Goal: Find contact information: Find contact information

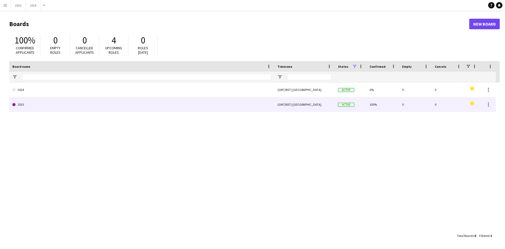
click at [128, 103] on link "2025" at bounding box center [141, 104] width 259 height 15
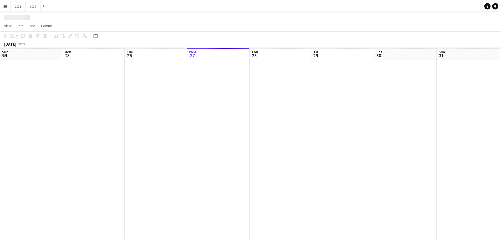
scroll to position [0, 126]
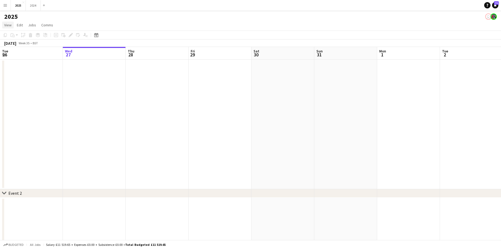
click at [7, 27] on span "View" at bounding box center [7, 25] width 7 height 5
click at [24, 62] on link "Month view" at bounding box center [23, 58] width 42 height 11
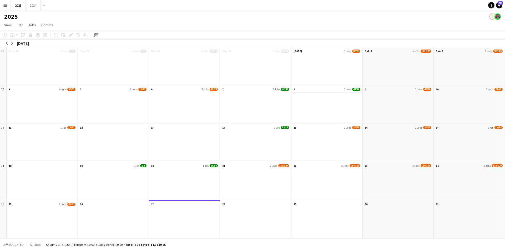
click at [335, 89] on app-month-view-date-header "8 3 Jobs 49/49" at bounding box center [327, 88] width 71 height 7
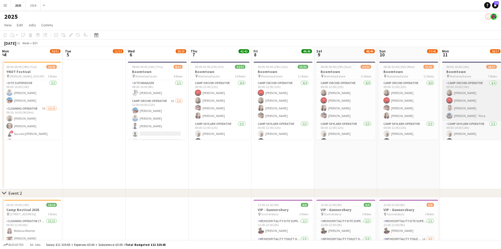
scroll to position [0, 181]
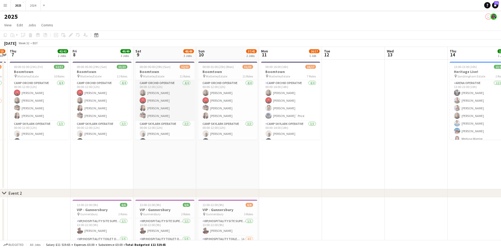
click at [159, 105] on app-card-role "Camp Orchid Operative [DATE] 00:00-12:00 (12h) [PERSON_NAME] [PERSON_NAME] [PER…" at bounding box center [165, 100] width 59 height 41
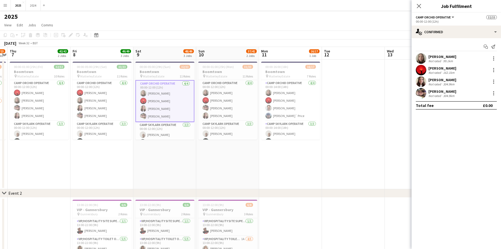
click at [444, 86] on div "304.9km" at bounding box center [448, 84] width 13 height 4
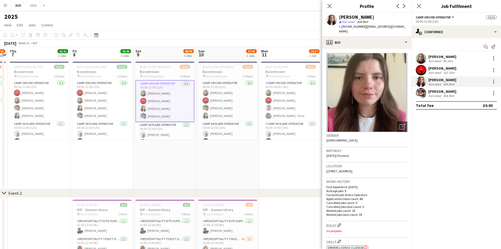
drag, startPoint x: 376, startPoint y: 18, endPoint x: 339, endPoint y: 16, distance: 36.4
click at [339, 16] on div "[PERSON_NAME]" at bounding box center [373, 17] width 68 height 5
copy div "[PERSON_NAME]"
drag, startPoint x: 399, startPoint y: 25, endPoint x: 342, endPoint y: 28, distance: 57.4
click at [342, 28] on div "[PERSON_NAME] star Not rated 304.9km t. [PHONE_NUMBER] | [EMAIL_ADDRESS][DOMAIN…" at bounding box center [366, 24] width 89 height 23
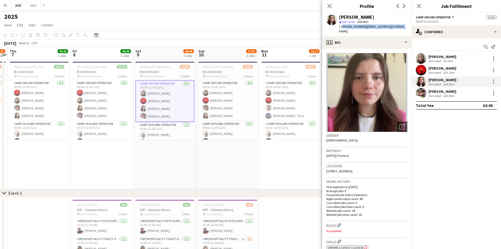
copy div "[PHONE_NUMBER] | [EMAIL_ADDRESS][DOMAIN_NAME]"
click at [462, 93] on div "[PERSON_NAME] Not rated 304.9km" at bounding box center [456, 93] width 89 height 11
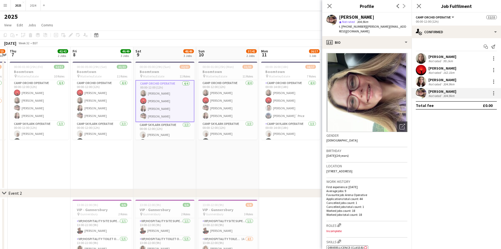
drag, startPoint x: 379, startPoint y: 15, endPoint x: 340, endPoint y: 16, distance: 38.7
click at [340, 16] on div "[PERSON_NAME]" at bounding box center [373, 17] width 68 height 5
copy div "[PERSON_NAME]"
drag, startPoint x: 407, startPoint y: 26, endPoint x: 342, endPoint y: 28, distance: 65.6
click at [342, 28] on div "[PERSON_NAME] star Not rated 304.9km t. [PHONE_NUMBER] | [PERSON_NAME][EMAIL_AD…" at bounding box center [366, 24] width 89 height 23
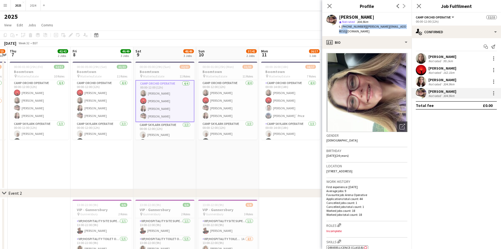
copy div "[PHONE_NUMBER] | [PERSON_NAME][EMAIL_ADDRESS][DOMAIN_NAME]"
click at [445, 56] on div "[PERSON_NAME]" at bounding box center [443, 56] width 28 height 5
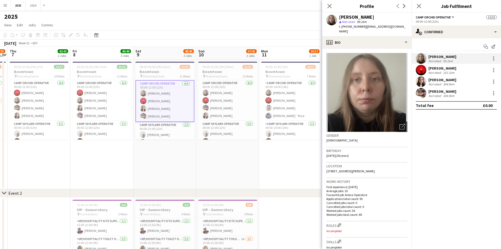
drag, startPoint x: 378, startPoint y: 16, endPoint x: 339, endPoint y: 17, distance: 39.2
click at [339, 17] on div "[PERSON_NAME]" at bounding box center [373, 17] width 68 height 5
copy div "[PERSON_NAME]"
drag, startPoint x: 405, startPoint y: 25, endPoint x: 342, endPoint y: 27, distance: 63.7
click at [342, 27] on div "[PERSON_NAME] star Not rated 99.1km t. [PHONE_NUMBER] | [EMAIL_ADDRESS][DOMAIN_…" at bounding box center [366, 24] width 89 height 23
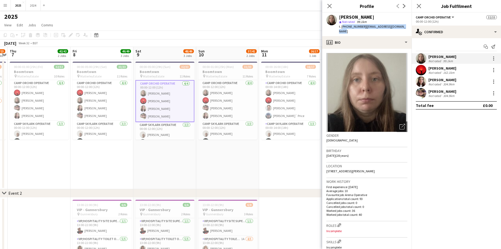
copy div "[PHONE_NUMBER] | [EMAIL_ADDRESS][DOMAIN_NAME]"
click at [463, 126] on mat-expansion-panel "check Confirmed Start chat Send notification [PERSON_NAME] Not rated 99.1km [PE…" at bounding box center [456, 143] width 89 height 210
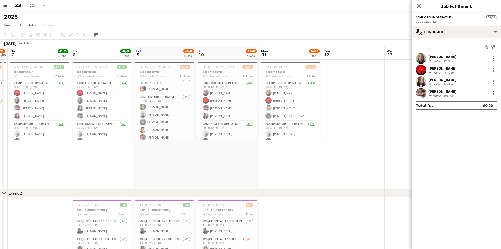
scroll to position [105, 0]
click at [171, 98] on app-card-role "Camp Orchid Operative [DATE] 07:00-13:00 (6h) [PERSON_NAME] [PERSON_NAME] [PERS…" at bounding box center [165, 73] width 59 height 64
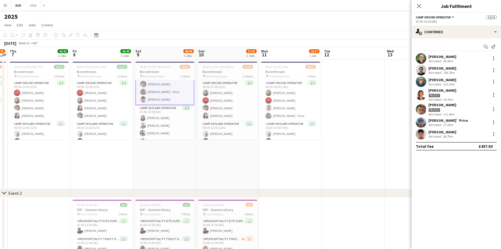
scroll to position [131, 0]
click at [449, 111] on div "Paused" at bounding box center [443, 109] width 28 height 5
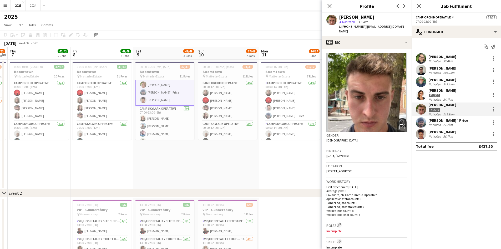
click at [450, 95] on div "Paused" at bounding box center [443, 95] width 28 height 5
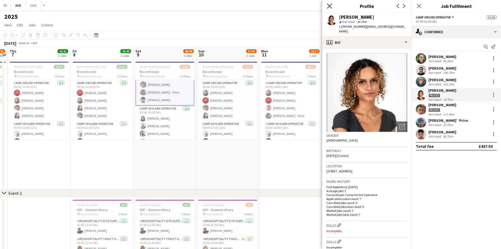
click at [329, 8] on icon "Close pop-in" at bounding box center [329, 5] width 5 height 5
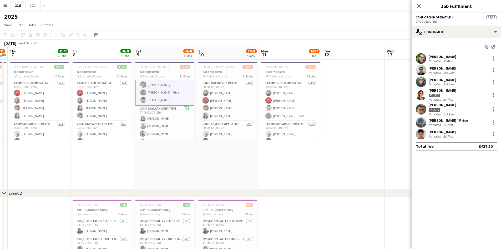
click at [457, 130] on div "[PERSON_NAME] Not rated 86.7km" at bounding box center [456, 134] width 89 height 11
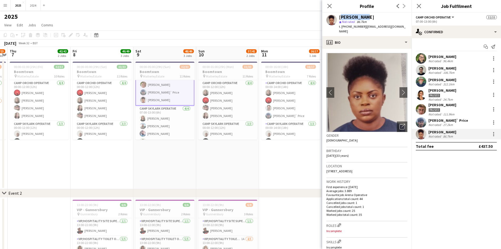
drag, startPoint x: 370, startPoint y: 15, endPoint x: 340, endPoint y: 16, distance: 30.5
click at [340, 16] on div "[PERSON_NAME]" at bounding box center [373, 17] width 68 height 5
copy div "[PERSON_NAME]"
drag, startPoint x: 402, startPoint y: 26, endPoint x: 342, endPoint y: 27, distance: 59.7
click at [342, 27] on div "[PERSON_NAME] star Not rated 86.7km t. [PHONE_NUMBER] | [EMAIL_ADDRESS][DOMAIN_…" at bounding box center [366, 24] width 89 height 23
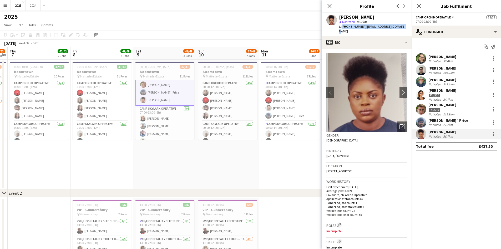
copy div "[PHONE_NUMBER] | [EMAIL_ADDRESS][DOMAIN_NAME]"
click at [417, 175] on mat-expansion-panel "check Confirmed Start chat Send notification [PERSON_NAME] Not rated 96.4km [PE…" at bounding box center [456, 143] width 89 height 210
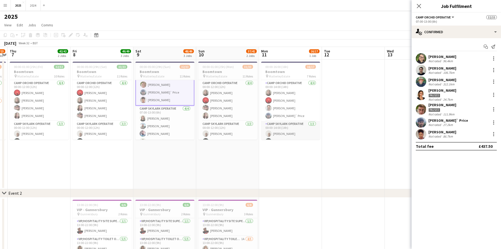
click at [289, 133] on app-card-role "Camp Skylark Operative [DATE] 00:00-14:00 (14h) [PERSON_NAME] [PERSON_NAME] [PE…" at bounding box center [290, 137] width 59 height 33
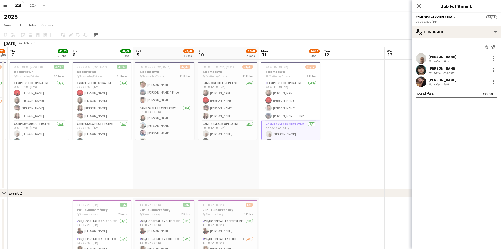
click at [443, 56] on div "[PERSON_NAME]" at bounding box center [443, 56] width 28 height 5
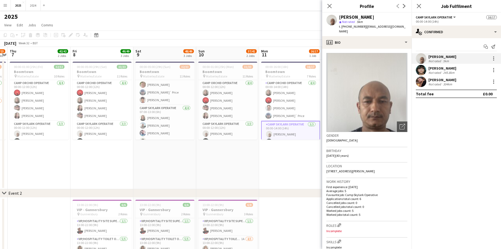
drag, startPoint x: 378, startPoint y: 15, endPoint x: 340, endPoint y: 15, distance: 38.2
click at [340, 15] on div "[PERSON_NAME]" at bounding box center [373, 17] width 68 height 5
copy div "[PERSON_NAME]"
drag, startPoint x: 403, startPoint y: 25, endPoint x: 342, endPoint y: 28, distance: 61.4
click at [342, 28] on app-profile-header "[PERSON_NAME] star Not rated 5km t. [PHONE_NUMBER] | [EMAIL_ADDRESS][DOMAIN_NAM…" at bounding box center [366, 24] width 89 height 23
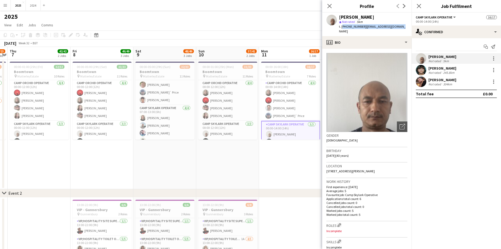
copy div "[PHONE_NUMBER] | [EMAIL_ADDRESS][DOMAIN_NAME]"
click at [443, 147] on mat-expansion-panel "check Confirmed Start chat Send notification [PERSON_NAME] Not rated 5km [PERSO…" at bounding box center [456, 143] width 89 height 210
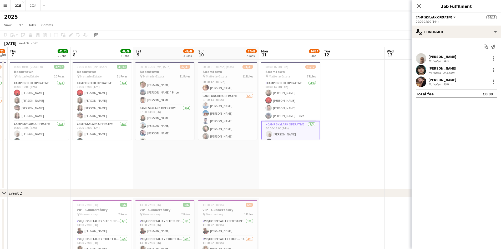
scroll to position [105, 0]
click at [231, 112] on app-card-role "Camp Orchid Operative [DATE] 07:00-13:00 (6h) [PERSON_NAME] [PERSON_NAME] [PERS…" at bounding box center [227, 99] width 59 height 64
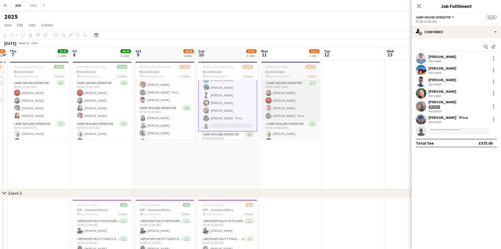
scroll to position [106, 0]
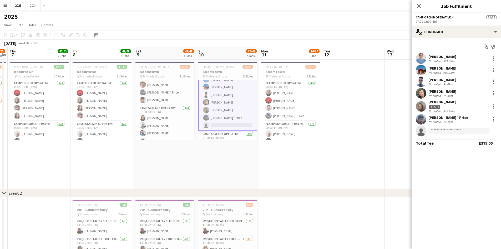
click at [452, 103] on div "[PERSON_NAME]" at bounding box center [443, 101] width 28 height 5
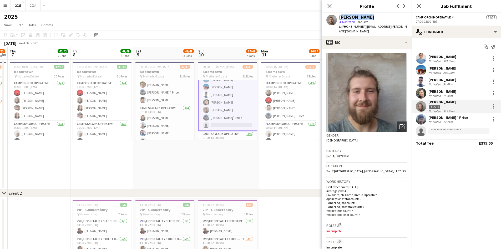
drag, startPoint x: 367, startPoint y: 17, endPoint x: 338, endPoint y: 17, distance: 29.2
click at [338, 17] on div "[PERSON_NAME] star Not rated 312.2km t. [PHONE_NUMBER] | [EMAIL_ADDRESS][PERSON…" at bounding box center [366, 24] width 89 height 23
drag, startPoint x: 395, startPoint y: 26, endPoint x: 342, endPoint y: 26, distance: 53.4
click at [342, 26] on div "[PERSON_NAME] star Not rated 312.2km t. [PHONE_NUMBER] | [EMAIL_ADDRESS][PERSON…" at bounding box center [366, 24] width 89 height 23
click at [460, 152] on mat-expansion-panel "check Confirmed Start chat Send notification [PERSON_NAME] Not rated 321.3km [P…" at bounding box center [456, 143] width 89 height 210
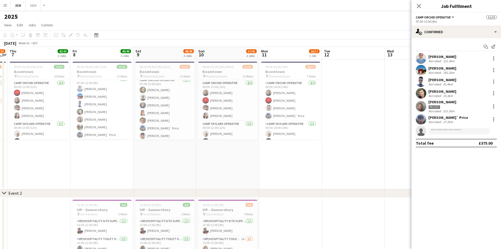
scroll to position [105, 0]
click at [93, 118] on app-card-role "Camp Orchid Operative [DATE] 07:00-13:00 (6h) [PERSON_NAME] [PERSON_NAME] [PERS…" at bounding box center [102, 99] width 59 height 64
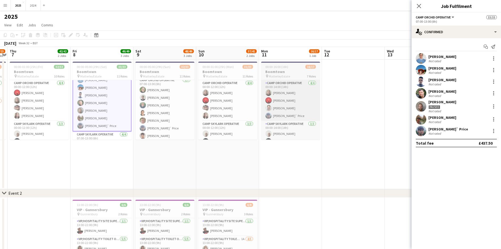
scroll to position [106, 0]
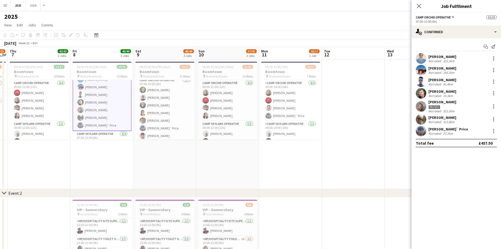
click at [439, 119] on div "[PERSON_NAME]" at bounding box center [443, 117] width 28 height 5
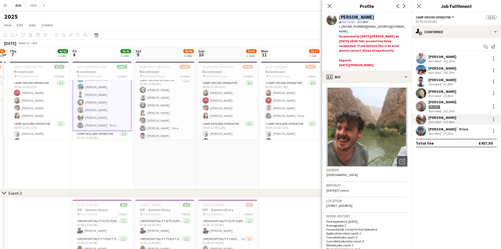
drag, startPoint x: 372, startPoint y: 19, endPoint x: 338, endPoint y: 15, distance: 33.9
click at [338, 15] on div "[PERSON_NAME] star Not rated 311.8km t. [PHONE_NUMBER] | [EMAIL_ADDRESS][DOMAIN…" at bounding box center [366, 42] width 89 height 58
drag, startPoint x: 407, startPoint y: 26, endPoint x: 342, endPoint y: 24, distance: 65.0
click at [342, 24] on div "t. [PHONE_NUMBER] | [EMAIL_ADDRESS][DOMAIN_NAME]" at bounding box center [373, 28] width 68 height 9
click at [433, 174] on mat-expansion-panel "check Confirmed Start chat Send notification [PERSON_NAME] Not rated 321.3km [P…" at bounding box center [456, 143] width 89 height 210
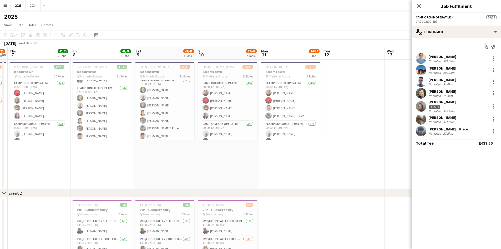
scroll to position [237, 0]
click at [106, 93] on app-card-role "Camp Skylark Operative [DATE] 12:00-00:00 (12h) [PERSON_NAME] [PERSON_NAME] [PE…" at bounding box center [102, 96] width 59 height 33
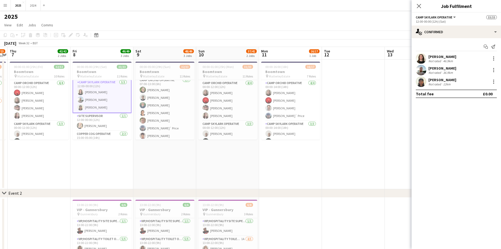
scroll to position [289, 0]
click at [443, 57] on div "[PERSON_NAME]" at bounding box center [443, 56] width 28 height 5
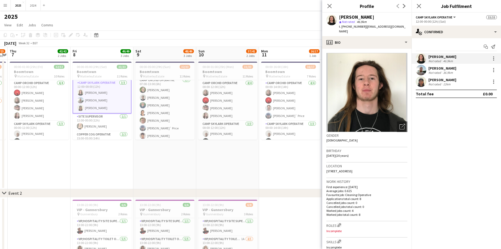
drag, startPoint x: 375, startPoint y: 16, endPoint x: 339, endPoint y: 14, distance: 36.3
click at [339, 14] on div "[PERSON_NAME] star Not rated 46.9km t. [PHONE_NUMBER] | [EMAIL_ADDRESS][DOMAIN_…" at bounding box center [366, 24] width 89 height 23
drag, startPoint x: 407, startPoint y: 27, endPoint x: 342, endPoint y: 26, distance: 65.0
click at [342, 26] on div "[PERSON_NAME] star Not rated 46.9km t. [PHONE_NUMBER] | [EMAIL_ADDRESS][DOMAIN_…" at bounding box center [366, 24] width 89 height 23
click at [448, 127] on mat-expansion-panel "check Confirmed Start chat Send notification [PERSON_NAME] Not rated 46.9km [PE…" at bounding box center [456, 143] width 89 height 210
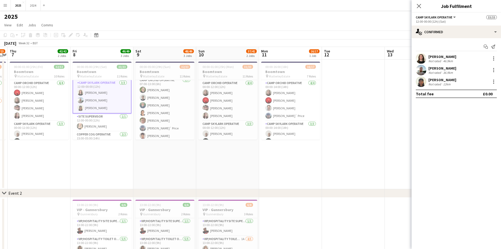
click at [449, 82] on div "[PERSON_NAME]" at bounding box center [443, 79] width 28 height 5
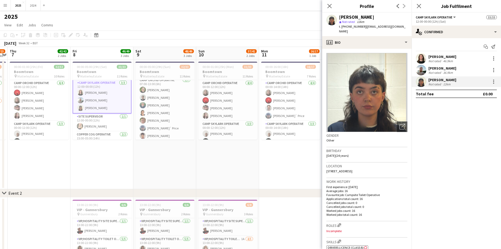
drag, startPoint x: 374, startPoint y: 18, endPoint x: 339, endPoint y: 16, distance: 35.3
click at [339, 16] on div "[PERSON_NAME] star Not rated 12km t. [PHONE_NUMBER] | [EMAIL_ADDRESS][DOMAIN_NA…" at bounding box center [366, 24] width 89 height 23
drag, startPoint x: 402, startPoint y: 25, endPoint x: 342, endPoint y: 26, distance: 60.8
click at [342, 26] on div "[PERSON_NAME] star Not rated 12km t. [PHONE_NUMBER] | [EMAIL_ADDRESS][DOMAIN_NA…" at bounding box center [366, 24] width 89 height 23
click at [437, 57] on div "[PERSON_NAME]" at bounding box center [443, 56] width 28 height 5
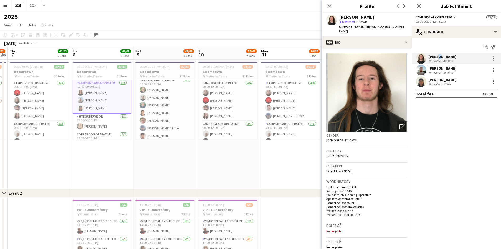
click at [448, 85] on div "12km" at bounding box center [446, 84] width 9 height 4
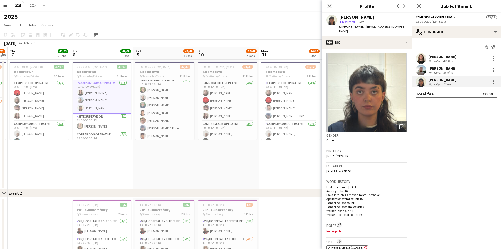
drag, startPoint x: 371, startPoint y: 17, endPoint x: 338, endPoint y: 18, distance: 33.2
click at [338, 18] on div "[PERSON_NAME] star Not rated 12km t. [PHONE_NUMBER] | [EMAIL_ADDRESS][DOMAIN_NA…" at bounding box center [366, 24] width 89 height 23
drag, startPoint x: 404, startPoint y: 27, endPoint x: 342, endPoint y: 27, distance: 62.1
click at [342, 27] on app-profile-header "[PERSON_NAME] star Not rated 12km t. [PHONE_NUMBER] | [EMAIL_ADDRESS][DOMAIN_NA…" at bounding box center [366, 24] width 89 height 23
click at [480, 141] on mat-expansion-panel "check Confirmed Start chat Send notification [PERSON_NAME] Not rated 46.9km [PE…" at bounding box center [456, 143] width 89 height 210
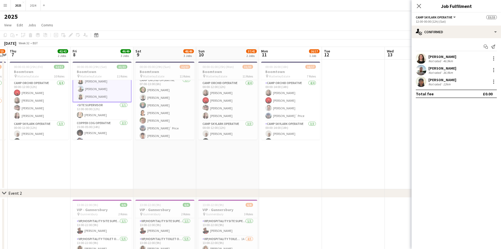
scroll to position [306, 0]
drag, startPoint x: 104, startPoint y: 133, endPoint x: 116, endPoint y: 132, distance: 11.6
click at [104, 133] on app-card-role "Copper Cog Operative [DATE] 15:00-05:00 (14h) [PERSON_NAME] [PERSON_NAME]" at bounding box center [102, 127] width 59 height 26
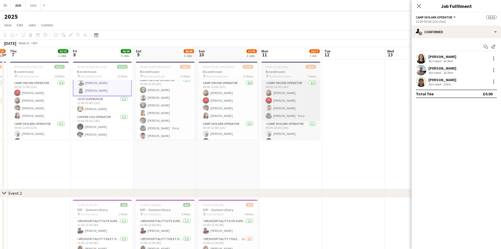
scroll to position [306, 0]
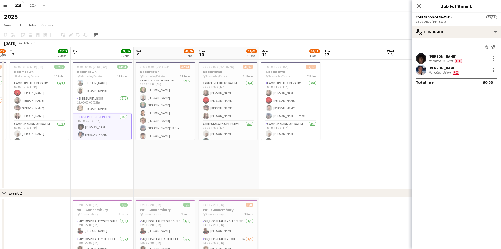
click at [428, 73] on div "[PERSON_NAME] Not rated 38km Fee" at bounding box center [456, 70] width 89 height 11
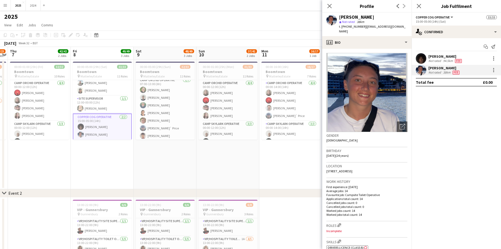
drag, startPoint x: 377, startPoint y: 17, endPoint x: 339, endPoint y: 16, distance: 37.9
click at [338, 17] on div "[PERSON_NAME] star Not rated 38km t. [PHONE_NUMBER] | [EMAIL_ADDRESS][DOMAIN_NA…" at bounding box center [366, 24] width 89 height 23
drag, startPoint x: 362, startPoint y: 20, endPoint x: 371, endPoint y: 17, distance: 9.6
click at [371, 17] on div "[PERSON_NAME]" at bounding box center [356, 17] width 35 height 5
drag, startPoint x: 375, startPoint y: 16, endPoint x: 330, endPoint y: 15, distance: 44.2
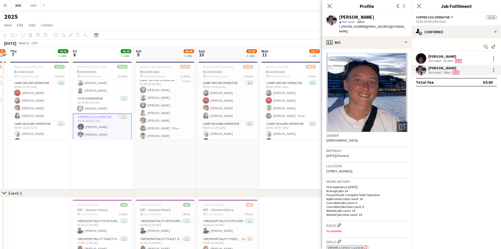
click at [330, 15] on div "[PERSON_NAME] star Not rated 38km t. [PHONE_NUMBER] | [EMAIL_ADDRESS][DOMAIN_NA…" at bounding box center [366, 24] width 89 height 23
drag, startPoint x: 362, startPoint y: 31, endPoint x: 342, endPoint y: 27, distance: 19.5
click at [342, 27] on div "t. [PHONE_NUMBER] | [EMAIL_ADDRESS][DOMAIN_NAME]" at bounding box center [373, 28] width 68 height 9
click at [441, 60] on div "Not rated" at bounding box center [436, 61] width 14 height 4
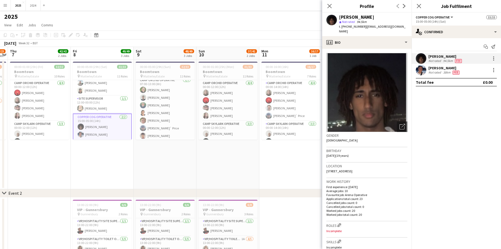
click at [370, 13] on div "[PERSON_NAME] star Not rated 94.5km t. [PHONE_NUMBER] | [EMAIL_ADDRESS][DOMAIN_…" at bounding box center [366, 24] width 89 height 23
drag, startPoint x: 373, startPoint y: 16, endPoint x: 339, endPoint y: 16, distance: 34.5
click at [339, 16] on div "[PERSON_NAME] star Not rated 94.5km t. [PHONE_NUMBER] | [EMAIL_ADDRESS][DOMAIN_…" at bounding box center [366, 24] width 89 height 23
drag, startPoint x: 403, startPoint y: 26, endPoint x: 342, endPoint y: 27, distance: 60.8
click at [342, 27] on div "[PERSON_NAME] star Not rated 94.5km t. [PHONE_NUMBER] | [EMAIL_ADDRESS][DOMAIN_…" at bounding box center [366, 24] width 89 height 23
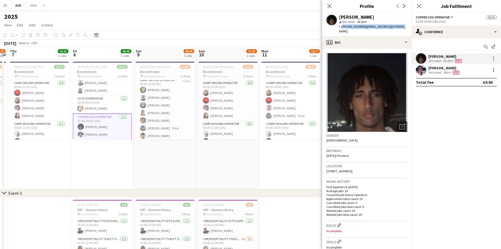
click at [433, 116] on mat-expansion-panel "check Confirmed Start chat Send notification [PERSON_NAME] Not rated 94.5km Fee…" at bounding box center [456, 143] width 89 height 210
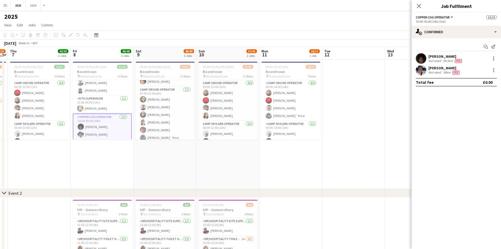
scroll to position [79, 0]
click at [171, 123] on app-card-role "Camp Orchid Operative [DATE] 07:00-13:00 (6h) [PERSON_NAME] [PERSON_NAME] [PERS…" at bounding box center [165, 125] width 59 height 64
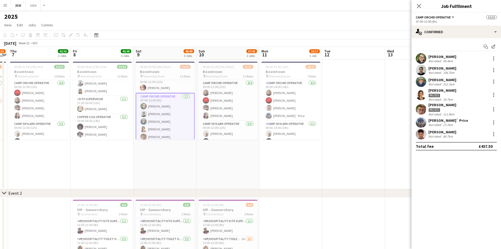
scroll to position [305, 0]
click at [440, 93] on div "Paused" at bounding box center [443, 95] width 28 height 5
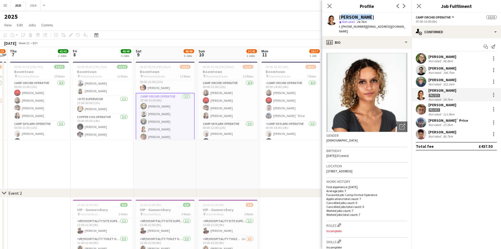
drag, startPoint x: 368, startPoint y: 13, endPoint x: 339, endPoint y: 16, distance: 28.8
click at [339, 16] on div "[PERSON_NAME] star Not rated 24.7km t. [PHONE_NUMBER] | [EMAIL_ADDRESS][DOMAIN_…" at bounding box center [366, 24] width 89 height 23
drag, startPoint x: 395, startPoint y: 26, endPoint x: 342, endPoint y: 25, distance: 53.2
click at [342, 25] on div "[PERSON_NAME] star Not rated 24.7km t. [PHONE_NUMBER] | [EMAIL_ADDRESS][DOMAIN_…" at bounding box center [366, 24] width 89 height 23
click at [445, 59] on div "96.4km" at bounding box center [448, 61] width 12 height 4
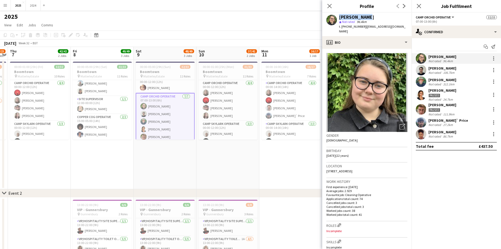
drag, startPoint x: 371, startPoint y: 16, endPoint x: 341, endPoint y: 18, distance: 30.0
click at [337, 16] on div "[PERSON_NAME] star Not rated 96.4km t. [PHONE_NUMBER] | [EMAIL_ADDRESS][DOMAIN_…" at bounding box center [366, 24] width 89 height 23
drag, startPoint x: 401, startPoint y: 27, endPoint x: 342, endPoint y: 25, distance: 58.4
click at [342, 25] on div "[PERSON_NAME] star Not rated 96.4km t. [PHONE_NUMBER] | [EMAIL_ADDRESS][DOMAIN_…" at bounding box center [366, 24] width 89 height 23
drag, startPoint x: 444, startPoint y: 123, endPoint x: 439, endPoint y: 117, distance: 7.6
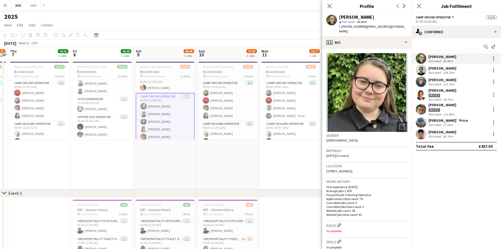
click at [444, 123] on div "27.2km" at bounding box center [448, 125] width 12 height 4
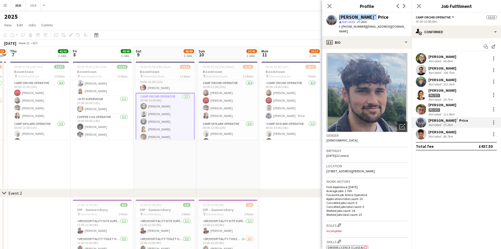
drag, startPoint x: 369, startPoint y: 18, endPoint x: 339, endPoint y: 17, distance: 29.5
click at [338, 16] on div "[PERSON_NAME]` Price star Not rated 27.2km t. [PHONE_NUMBER] | [EMAIL_ADDRESS][…" at bounding box center [366, 24] width 89 height 23
drag, startPoint x: 399, startPoint y: 27, endPoint x: 342, endPoint y: 26, distance: 57.9
click at [342, 26] on div "[PERSON_NAME]` Price star Not rated 27.2km t. [PHONE_NUMBER] | [EMAIL_ADDRESS][…" at bounding box center [366, 24] width 89 height 23
click at [444, 69] on div "[PERSON_NAME]" at bounding box center [443, 68] width 28 height 5
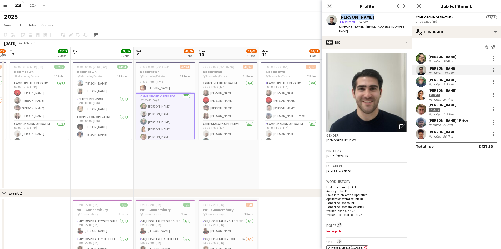
drag, startPoint x: 367, startPoint y: 17, endPoint x: 339, endPoint y: 16, distance: 27.6
click at [339, 16] on div "[PERSON_NAME] star Not rated 106.7km t. [PHONE_NUMBER] | [EMAIL_ADDRESS][DOMAIN…" at bounding box center [366, 24] width 89 height 23
drag, startPoint x: 408, startPoint y: 27, endPoint x: 342, endPoint y: 27, distance: 66.0
click at [342, 27] on div "[PERSON_NAME] star Not rated 106.7km t. [PHONE_NUMBER] | [EMAIL_ADDRESS][DOMAIN…" at bounding box center [366, 24] width 89 height 23
click at [449, 107] on div "Paused" at bounding box center [443, 109] width 28 height 5
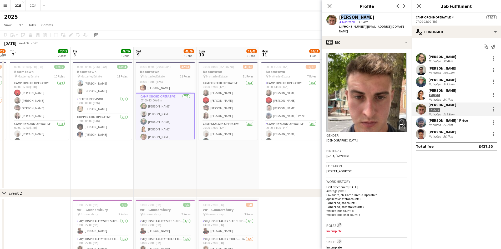
drag, startPoint x: 367, startPoint y: 16, endPoint x: 340, endPoint y: 17, distance: 27.1
click at [340, 17] on div "[PERSON_NAME]" at bounding box center [373, 17] width 68 height 5
drag, startPoint x: 401, startPoint y: 27, endPoint x: 341, endPoint y: 28, distance: 60.0
click at [341, 28] on div "[PERSON_NAME] star Not rated 111.9km t. [PHONE_NUMBER] | [EMAIL_ADDRESS][DOMAIN…" at bounding box center [366, 24] width 89 height 23
click at [433, 158] on mat-expansion-panel "check Confirmed Start chat Send notification [PERSON_NAME] Not rated 96.4km [PE…" at bounding box center [456, 143] width 89 height 210
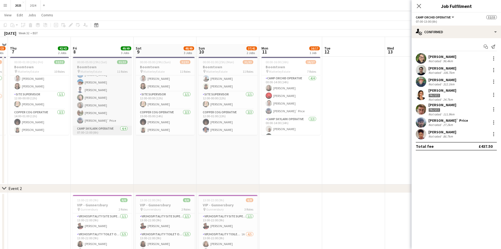
scroll to position [0, 0]
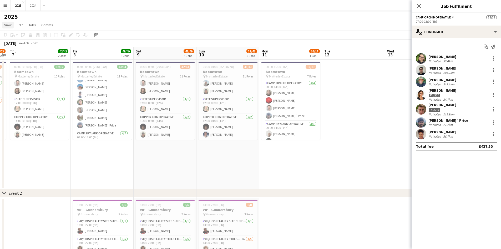
click at [9, 24] on span "View" at bounding box center [7, 25] width 7 height 5
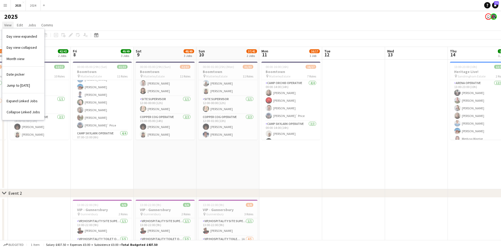
click at [9, 24] on span "View" at bounding box center [7, 25] width 7 height 5
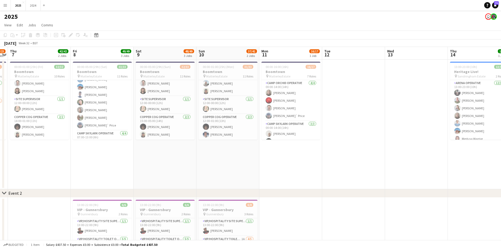
click at [9, 6] on button "Menu" at bounding box center [5, 5] width 11 height 11
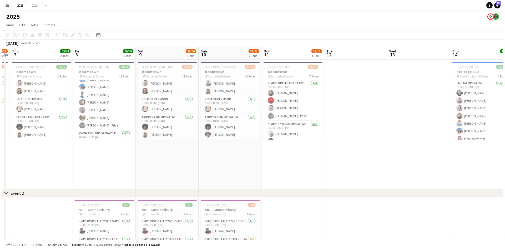
scroll to position [305, 0]
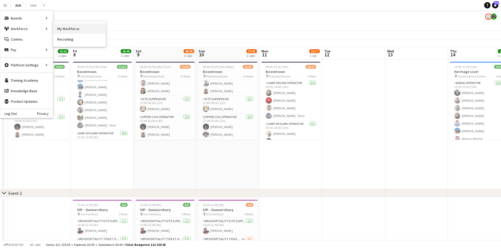
click at [77, 25] on link "My Workforce" at bounding box center [79, 28] width 53 height 11
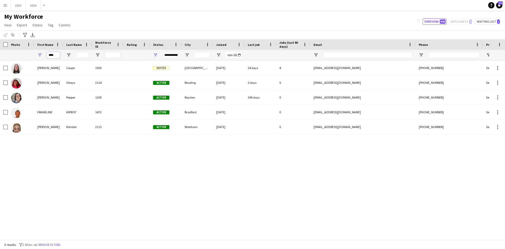
click at [58, 55] on input "****" at bounding box center [53, 55] width 13 height 6
type input "*"
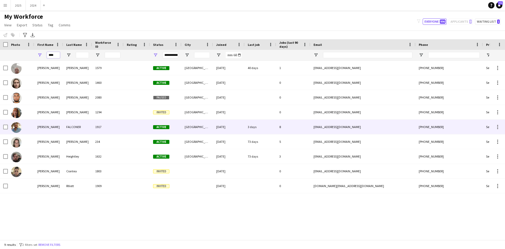
type input "****"
click at [57, 128] on div "[PERSON_NAME]" at bounding box center [48, 126] width 29 height 14
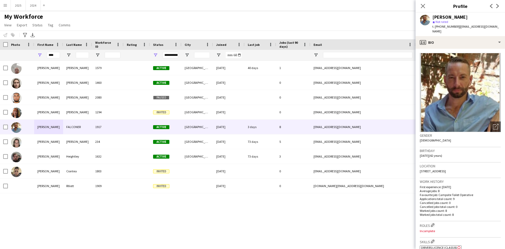
drag, startPoint x: 481, startPoint y: 19, endPoint x: 432, endPoint y: 18, distance: 49.2
click at [432, 18] on div "[PERSON_NAME] star Not rated t. [PHONE_NUMBER] | [EMAIL_ADDRESS][DOMAIN_NAME]" at bounding box center [460, 24] width 89 height 23
drag, startPoint x: 441, startPoint y: 31, endPoint x: 435, endPoint y: 26, distance: 7.3
click at [435, 26] on div "t. [PHONE_NUMBER] | [EMAIL_ADDRESS][DOMAIN_NAME]" at bounding box center [467, 28] width 68 height 9
click at [374, 27] on div "My Workforce View Views Default view New view Update view Delete view Edit name…" at bounding box center [252, 22] width 505 height 18
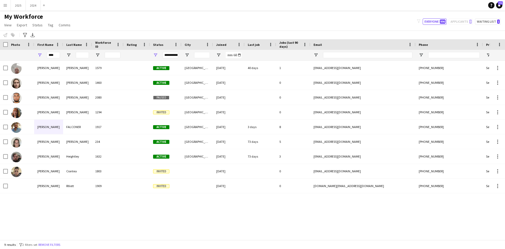
click at [6, 7] on app-icon "Menu" at bounding box center [5, 5] width 4 height 4
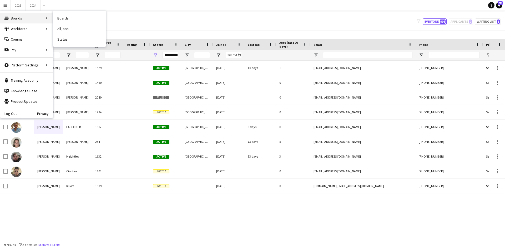
click at [22, 21] on div "Boards Boards" at bounding box center [26, 18] width 53 height 11
click at [22, 8] on button "2025 Close" at bounding box center [18, 5] width 15 height 10
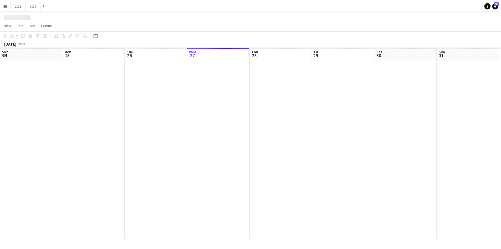
scroll to position [0, 126]
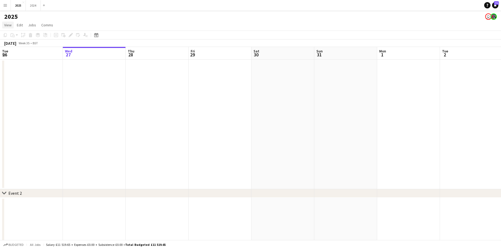
click at [9, 26] on span "View" at bounding box center [7, 25] width 7 height 5
click at [24, 57] on link "Month view" at bounding box center [23, 58] width 42 height 11
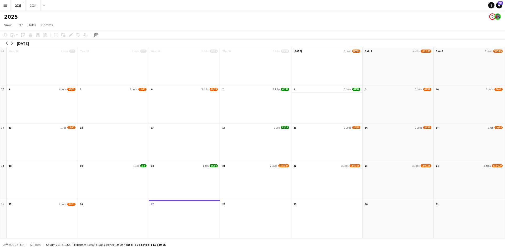
click at [334, 88] on app-month-view-date-header "8 3 Jobs 49/49" at bounding box center [327, 88] width 71 height 7
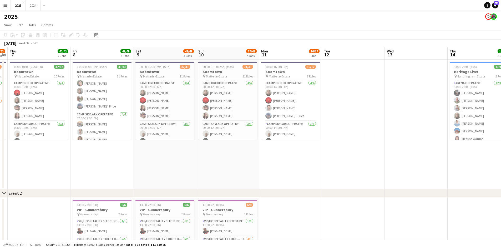
scroll to position [132, 0]
click at [106, 114] on app-card-role "Camp Skylark Operative [DATE] 07:00-13:00 (6h) [PERSON_NAME] [PERSON_NAME] [PER…" at bounding box center [102, 124] width 59 height 41
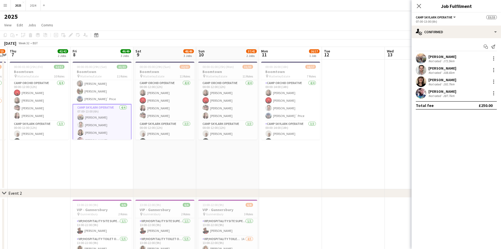
click at [451, 55] on div "[PERSON_NAME]" at bounding box center [443, 56] width 28 height 5
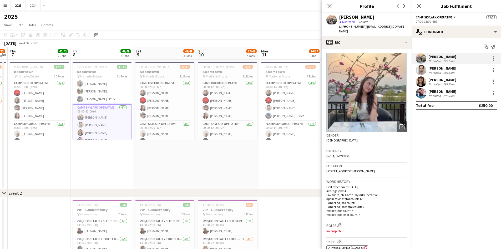
drag, startPoint x: 372, startPoint y: 16, endPoint x: 339, endPoint y: 17, distance: 32.9
click at [339, 17] on div "[PERSON_NAME] star Not rated 172.5km t. [PHONE_NUMBER] | [EMAIL_ADDRESS][DOMAIN…" at bounding box center [366, 24] width 89 height 23
drag, startPoint x: 404, startPoint y: 26, endPoint x: 342, endPoint y: 26, distance: 62.4
click at [342, 26] on div "[PERSON_NAME] star Not rated 172.5km t. [PHONE_NUMBER] | [EMAIL_ADDRESS][DOMAIN…" at bounding box center [366, 24] width 89 height 23
click at [449, 69] on div "[PERSON_NAME]" at bounding box center [443, 68] width 28 height 5
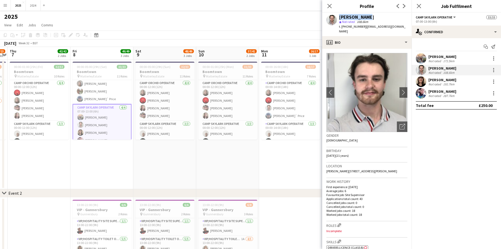
drag, startPoint x: 371, startPoint y: 16, endPoint x: 337, endPoint y: 17, distance: 34.0
click at [337, 17] on div "[PERSON_NAME] star Not rated 108.6km t. [PHONE_NUMBER] | [EMAIL_ADDRESS][DOMAIN…" at bounding box center [366, 24] width 89 height 23
drag, startPoint x: 398, startPoint y: 28, endPoint x: 342, endPoint y: 27, distance: 56.8
click at [342, 27] on div "[PERSON_NAME] star Not rated 108.6km t. [PHONE_NUMBER] | [EMAIL_ADDRESS][DOMAIN…" at bounding box center [366, 24] width 89 height 23
click at [445, 134] on mat-expansion-panel "check Confirmed Start chat Send notification [PERSON_NAME] Not rated 172.5km [P…" at bounding box center [456, 143] width 89 height 210
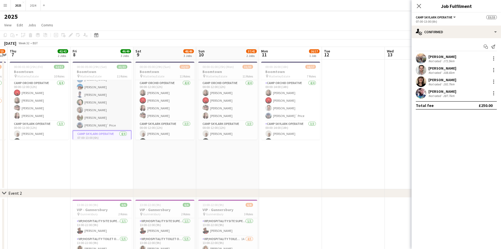
click at [103, 102] on app-card-role "Camp Orchid Operative [DATE] 07:00-13:00 (6h) [PERSON_NAME] [PERSON_NAME] [PERS…" at bounding box center [102, 99] width 59 height 64
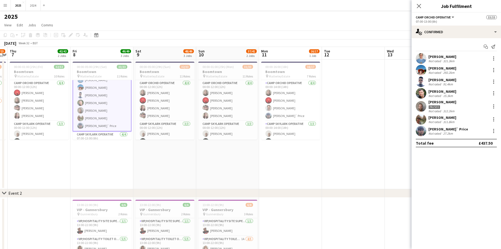
scroll to position [106, 0]
click at [451, 95] on div "15.3km" at bounding box center [448, 96] width 12 height 4
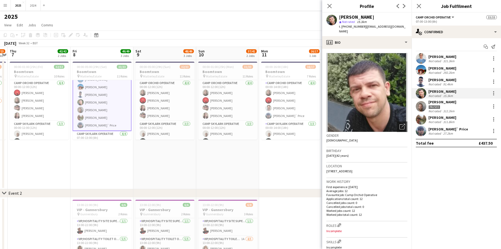
drag, startPoint x: 375, startPoint y: 16, endPoint x: 339, endPoint y: 16, distance: 36.6
click at [339, 16] on div "[PERSON_NAME] star Not rated 15.3km t. [PHONE_NUMBER] | [EMAIL_ADDRESS][DOMAIN_…" at bounding box center [366, 24] width 89 height 23
drag, startPoint x: 395, startPoint y: 27, endPoint x: 342, endPoint y: 25, distance: 53.4
click at [342, 25] on div "[PERSON_NAME] star Not rated 15.3km t. [PHONE_NUMBER] | [EMAIL_ADDRESS][DOMAIN_…" at bounding box center [366, 24] width 89 height 23
click at [426, 174] on mat-expansion-panel "check Confirmed Start chat Send notification [PERSON_NAME] Not rated 321.3km [P…" at bounding box center [456, 143] width 89 height 210
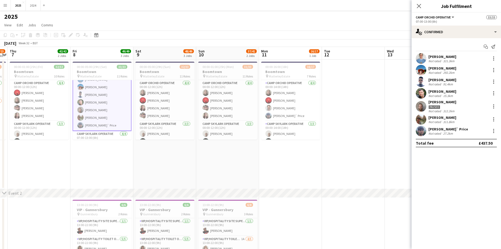
click at [102, 163] on app-date-cell "00:00-05:00 (29h) (Sat) 33/33 Boomtown pin MatterleyEstate 11 Roles Camp Orchid…" at bounding box center [102, 123] width 63 height 129
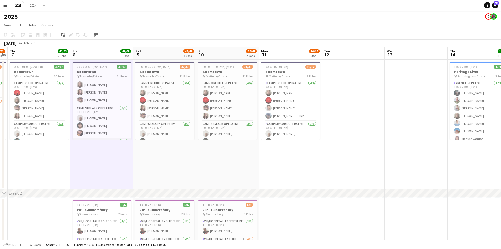
scroll to position [0, 0]
click at [108, 110] on app-card-role "Camp Orchid Operative [DATE] 07:00-13:00 (6h) [PERSON_NAME] [PERSON_NAME] [PERS…" at bounding box center [102, 99] width 59 height 64
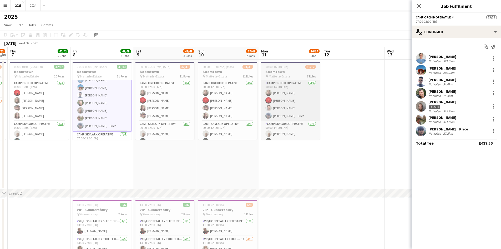
scroll to position [106, 0]
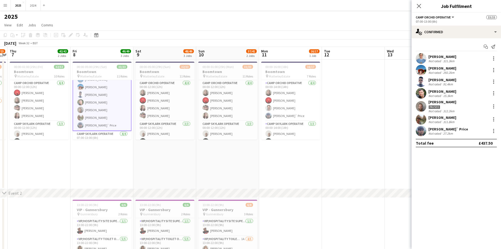
click at [448, 91] on div "[PERSON_NAME]" at bounding box center [443, 91] width 28 height 5
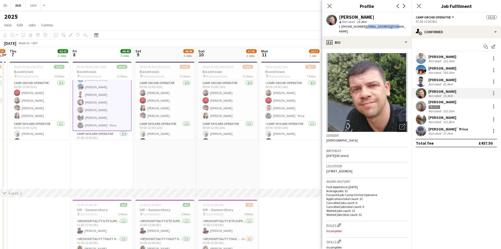
drag, startPoint x: 395, startPoint y: 27, endPoint x: 364, endPoint y: 26, distance: 30.5
click at [364, 26] on div "[PERSON_NAME] star Not rated 15.3km t. [PHONE_NUMBER] | [EMAIL_ADDRESS][DOMAIN_…" at bounding box center [366, 24] width 89 height 23
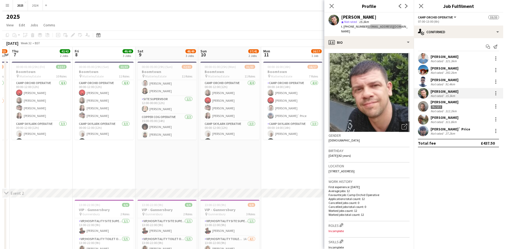
scroll to position [279, 0]
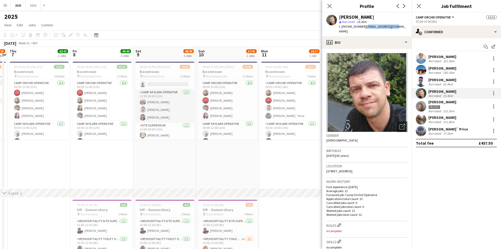
click at [163, 111] on app-card-role "Camp Skylark Operative [DATE] 12:00-00:00 (12h) [PERSON_NAME] [PERSON_NAME] [PE…" at bounding box center [165, 105] width 59 height 33
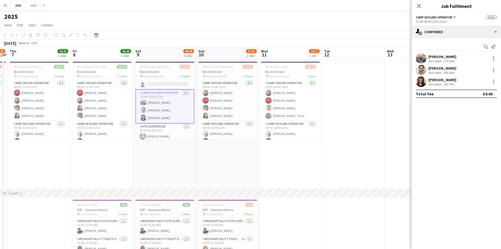
click at [458, 69] on div "[PERSON_NAME] Not rated 108.6km" at bounding box center [456, 70] width 89 height 11
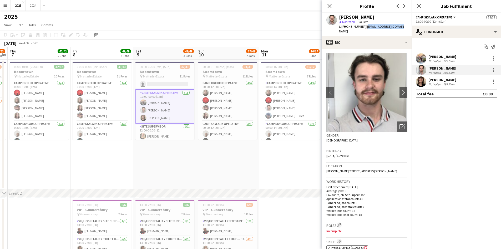
drag, startPoint x: 400, startPoint y: 26, endPoint x: 364, endPoint y: 28, distance: 36.2
click at [364, 28] on div "[PERSON_NAME] star Not rated 108.6km t. [PHONE_NUMBER] | [EMAIL_ADDRESS][DOMAIN…" at bounding box center [366, 24] width 89 height 23
click at [432, 56] on div "[PERSON_NAME]" at bounding box center [443, 56] width 28 height 5
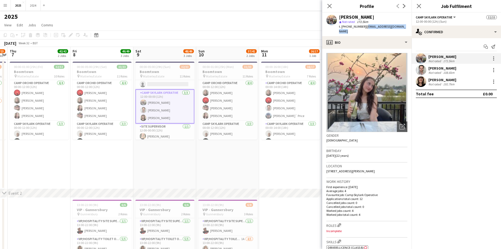
drag, startPoint x: 403, startPoint y: 27, endPoint x: 364, endPoint y: 26, distance: 38.7
click at [364, 26] on div "[PERSON_NAME] star Not rated 172.5km t. [PHONE_NUMBER] | [EMAIL_ADDRESS][DOMAIN…" at bounding box center [366, 24] width 89 height 23
click at [11, 26] on span "View" at bounding box center [7, 25] width 7 height 5
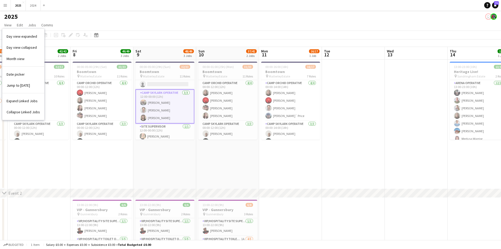
click at [3, 10] on button "Menu" at bounding box center [5, 5] width 11 height 11
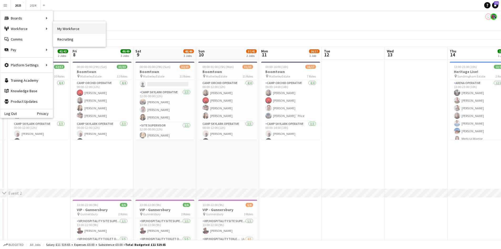
click at [70, 27] on link "My Workforce" at bounding box center [79, 28] width 53 height 11
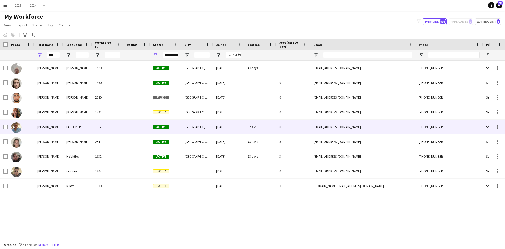
click at [68, 126] on div "FALCONER" at bounding box center [77, 126] width 29 height 14
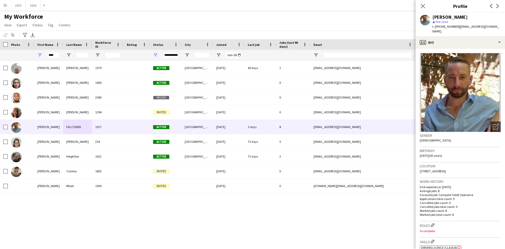
drag, startPoint x: 461, startPoint y: 32, endPoint x: 458, endPoint y: 26, distance: 6.7
click at [458, 26] on div "t. [PHONE_NUMBER] | [EMAIL_ADDRESS][DOMAIN_NAME]" at bounding box center [467, 28] width 68 height 9
click at [23, 5] on button "2025 Close" at bounding box center [18, 5] width 15 height 10
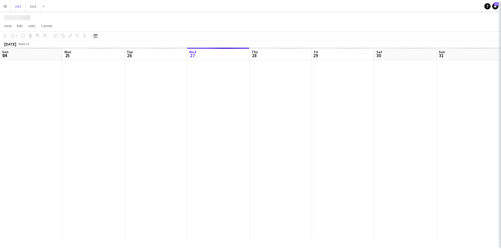
scroll to position [0, 126]
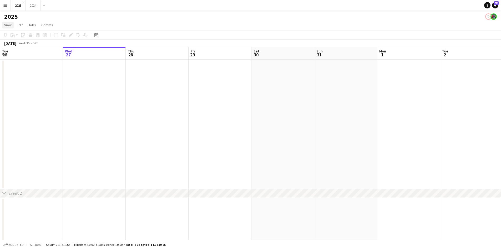
click at [8, 25] on span "View" at bounding box center [7, 25] width 7 height 5
click at [22, 58] on span "Month view" at bounding box center [16, 58] width 18 height 5
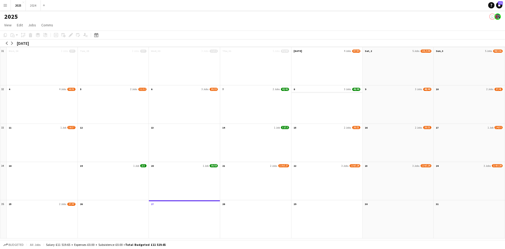
click at [340, 90] on app-month-view-date-header "8 3 Jobs 49/49" at bounding box center [327, 88] width 71 height 7
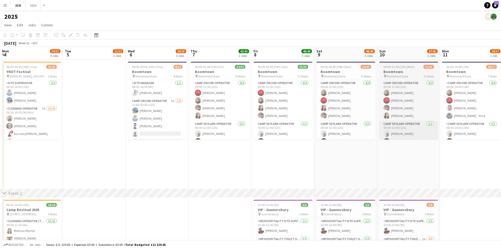
scroll to position [0, 181]
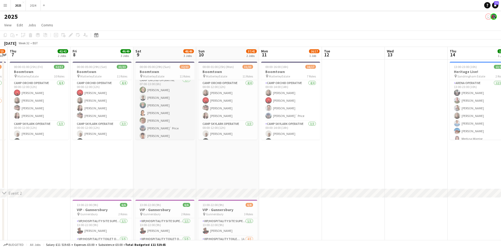
click at [166, 119] on app-card-role "Camp Orchid Operative [DATE] 07:00-13:00 (6h) [PERSON_NAME] [PERSON_NAME] [PERS…" at bounding box center [165, 109] width 59 height 64
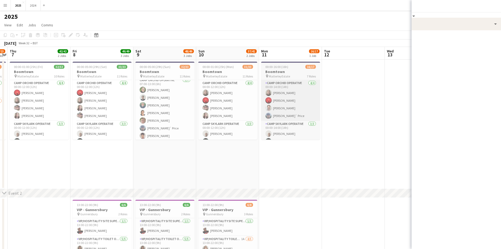
scroll to position [95, 0]
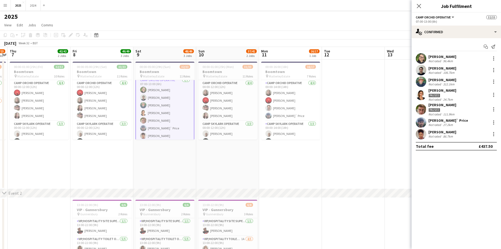
click at [454, 104] on div "[PERSON_NAME]" at bounding box center [443, 104] width 28 height 5
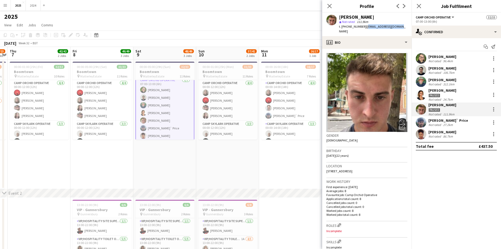
drag, startPoint x: 403, startPoint y: 26, endPoint x: 366, endPoint y: 25, distance: 36.9
click at [366, 25] on div "[PERSON_NAME] star Not rated 111.9km t. [PHONE_NUMBER] | [EMAIL_ADDRESS][DOMAIN…" at bounding box center [366, 24] width 89 height 23
click at [449, 68] on div "[PERSON_NAME]" at bounding box center [443, 68] width 28 height 5
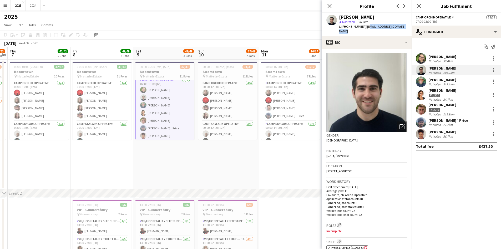
drag, startPoint x: 407, startPoint y: 26, endPoint x: 365, endPoint y: 26, distance: 42.4
click at [365, 26] on div "[PERSON_NAME] star Not rated 106.7km t. [PHONE_NUMBER] | [EMAIL_ADDRESS][DOMAIN…" at bounding box center [366, 24] width 89 height 23
click at [402, 20] on div "star Not rated 106.7km" at bounding box center [373, 21] width 68 height 5
drag, startPoint x: 406, startPoint y: 27, endPoint x: 364, endPoint y: 26, distance: 42.4
click at [364, 26] on div "[PERSON_NAME] star Not rated 106.7km t. [PHONE_NUMBER] | [EMAIL_ADDRESS][DOMAIN…" at bounding box center [366, 24] width 89 height 23
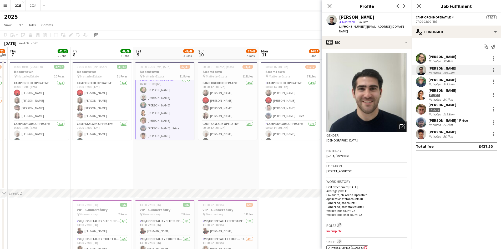
click at [451, 124] on div "27.2km" at bounding box center [448, 125] width 12 height 4
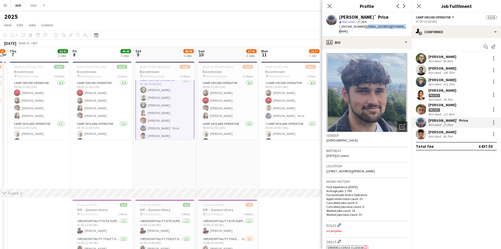
drag, startPoint x: 399, startPoint y: 26, endPoint x: 364, endPoint y: 27, distance: 34.5
click at [364, 27] on div "[PERSON_NAME]` Price star Not rated 27.2km t. [PHONE_NUMBER] | [EMAIL_ADDRESS][…" at bounding box center [366, 24] width 89 height 23
click at [442, 64] on div "[PERSON_NAME] Not rated 96.4km [PERSON_NAME] Not rated 106.7km [PERSON_NAME] No…" at bounding box center [456, 96] width 89 height 86
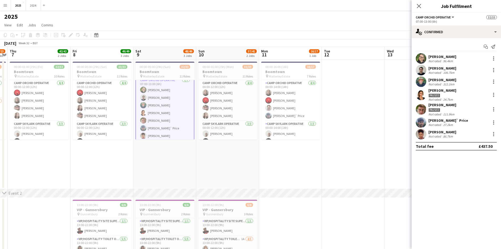
click at [443, 59] on div "96.4km" at bounding box center [448, 61] width 12 height 4
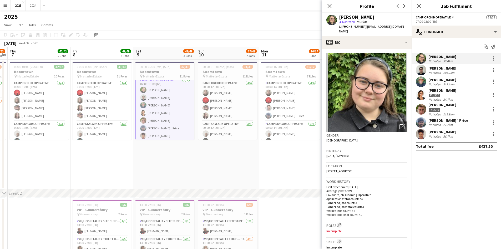
drag, startPoint x: 405, startPoint y: 24, endPoint x: 402, endPoint y: 28, distance: 5.6
click at [369, 28] on app-profile-header "[PERSON_NAME] star Not rated 96.4km t. [PHONE_NUMBER] | [EMAIL_ADDRESS][DOMAIN_…" at bounding box center [366, 24] width 89 height 23
drag, startPoint x: 397, startPoint y: 24, endPoint x: 399, endPoint y: 26, distance: 3.4
click at [397, 24] on div "t. [PHONE_NUMBER] | [EMAIL_ADDRESS][DOMAIN_NAME]" at bounding box center [373, 28] width 68 height 9
drag, startPoint x: 400, startPoint y: 26, endPoint x: 364, endPoint y: 26, distance: 35.5
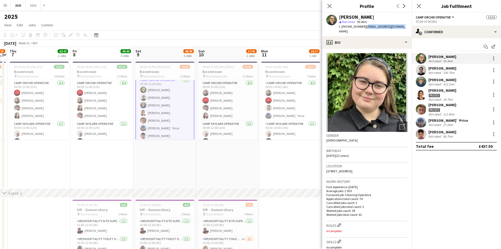
click at [364, 26] on div "[PERSON_NAME] star Not rated 96.4km t. [PHONE_NUMBER] | [EMAIL_ADDRESS][DOMAIN_…" at bounding box center [366, 24] width 89 height 23
click at [452, 93] on div "Paused" at bounding box center [443, 95] width 28 height 5
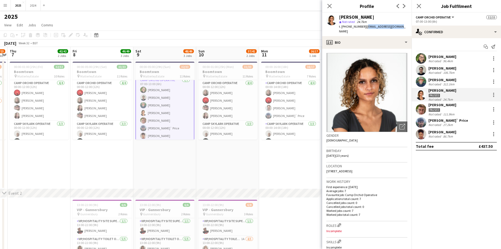
drag, startPoint x: 400, startPoint y: 27, endPoint x: 364, endPoint y: 25, distance: 35.3
click at [364, 25] on app-profile-header "[PERSON_NAME] star Not rated 24.7km t. [PHONE_NUMBER] | [EMAIL_ADDRESS][DOMAIN_…" at bounding box center [366, 24] width 89 height 23
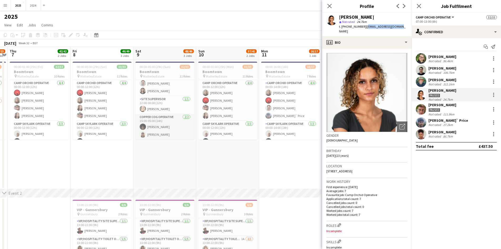
click at [166, 126] on app-card-role "Copper Cog Operative [DATE] 15:00-05:00 (14h) [PERSON_NAME] [PERSON_NAME]" at bounding box center [165, 127] width 59 height 26
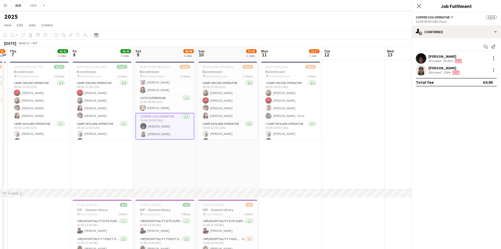
scroll to position [305, 0]
click at [457, 54] on div "[PERSON_NAME]" at bounding box center [446, 56] width 34 height 5
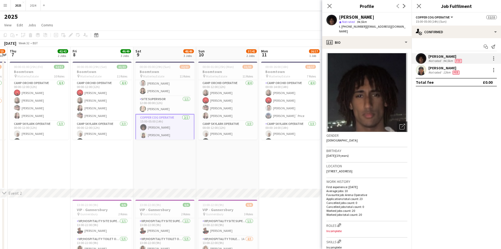
drag, startPoint x: 403, startPoint y: 24, endPoint x: 368, endPoint y: 27, distance: 35.4
click at [368, 27] on div "[PERSON_NAME] star Not rated 94.5km t. [PHONE_NUMBER] | [EMAIL_ADDRESS][DOMAIN_…" at bounding box center [366, 24] width 89 height 23
click at [397, 25] on span "| [EMAIL_ADDRESS][DOMAIN_NAME]" at bounding box center [372, 28] width 67 height 9
drag, startPoint x: 399, startPoint y: 26, endPoint x: 364, endPoint y: 27, distance: 34.7
click at [364, 27] on span "| [EMAIL_ADDRESS][DOMAIN_NAME]" at bounding box center [372, 28] width 67 height 9
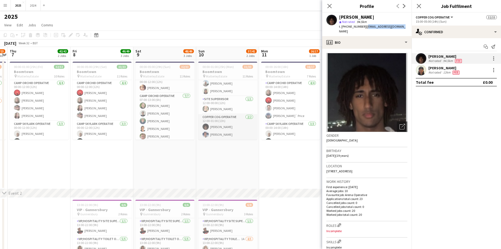
click at [229, 134] on app-card-role "Copper Cog Operative [DATE] 12:00-01:00 (13h) [PERSON_NAME] [PERSON_NAME]" at bounding box center [227, 127] width 59 height 26
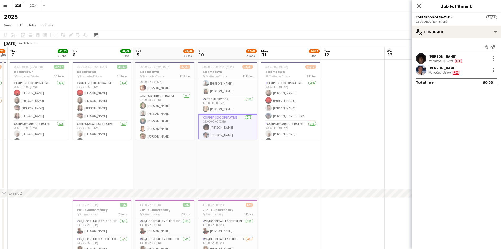
click at [454, 68] on div "[PERSON_NAME]" at bounding box center [445, 68] width 32 height 5
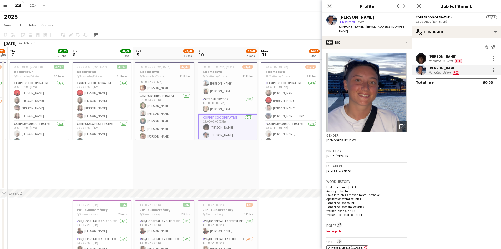
drag, startPoint x: 390, startPoint y: 32, endPoint x: 364, endPoint y: 27, distance: 27.1
click at [364, 27] on div "t. [PHONE_NUMBER] | [EMAIL_ADDRESS][DOMAIN_NAME]" at bounding box center [373, 28] width 68 height 9
click at [165, 133] on app-card-role "Copper Cog Operative [DATE] 15:00-05:00 (14h) [PERSON_NAME] [PERSON_NAME]" at bounding box center [165, 127] width 59 height 26
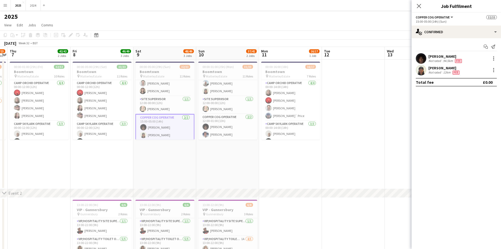
click at [444, 69] on div "[PERSON_NAME]" at bounding box center [445, 68] width 32 height 5
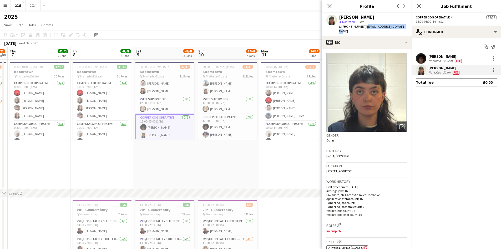
drag, startPoint x: 404, startPoint y: 27, endPoint x: 364, endPoint y: 26, distance: 39.5
click at [364, 26] on div "[PERSON_NAME] star Not rated 12km t. [PHONE_NUMBER] | [EMAIL_ADDRESS][DOMAIN_NA…" at bounding box center [366, 24] width 89 height 23
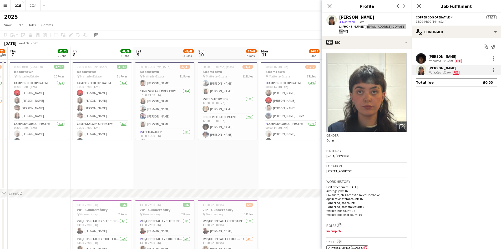
scroll to position [121, 0]
click at [163, 129] on app-card-role "Camp Skylark Operative [DATE] 07:00-13:00 (6h) [PERSON_NAME] [PERSON_NAME] [PER…" at bounding box center [165, 134] width 59 height 41
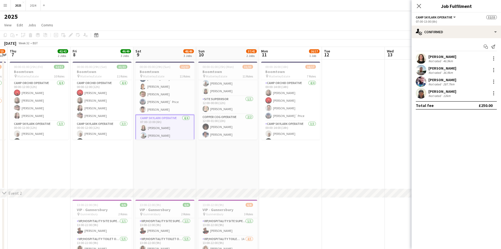
click at [451, 58] on div "[PERSON_NAME]" at bounding box center [443, 56] width 28 height 5
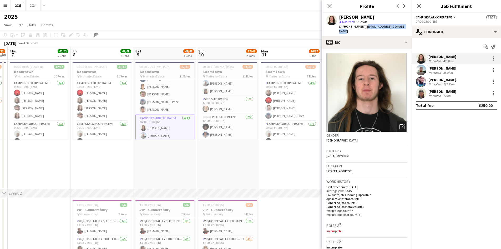
drag, startPoint x: 407, startPoint y: 26, endPoint x: 364, endPoint y: 28, distance: 42.7
click at [364, 28] on app-profile-header "[PERSON_NAME] star Not rated 46.9km t. [PHONE_NUMBER] | [EMAIL_ADDRESS][DOMAIN_…" at bounding box center [366, 24] width 89 height 23
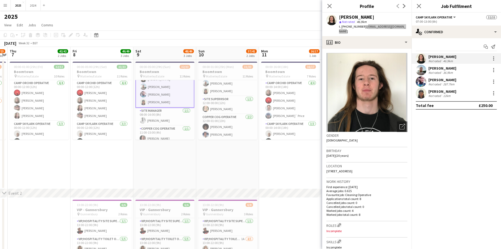
scroll to position [174, 0]
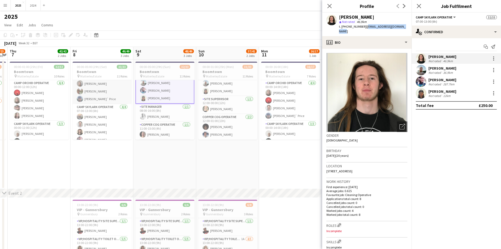
click at [102, 93] on app-card-role "Camp Orchid Operative [DATE] 07:00-13:00 (6h) [PERSON_NAME] [PERSON_NAME] [PERS…" at bounding box center [102, 72] width 59 height 64
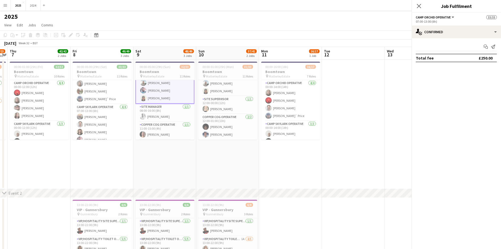
scroll to position [173, 0]
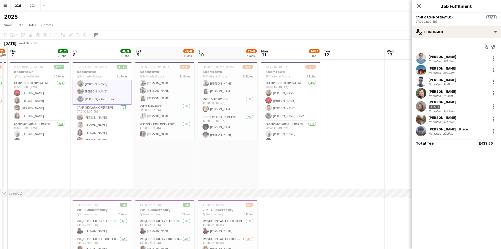
click at [450, 117] on div "[PERSON_NAME]" at bounding box center [443, 117] width 28 height 5
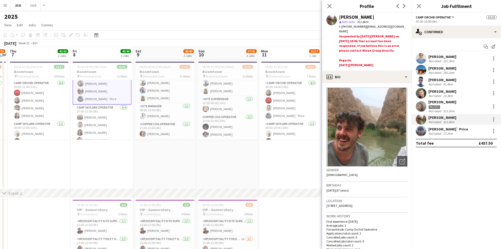
drag, startPoint x: 407, startPoint y: 26, endPoint x: 364, endPoint y: 27, distance: 42.9
click at [364, 26] on div "[PERSON_NAME] star Not rated 311.8km t. [PHONE_NUMBER] | [EMAIL_ADDRESS][DOMAIN…" at bounding box center [366, 42] width 89 height 58
drag, startPoint x: 444, startPoint y: 102, endPoint x: 435, endPoint y: 85, distance: 19.2
click at [444, 102] on div "[PERSON_NAME]" at bounding box center [443, 101] width 28 height 5
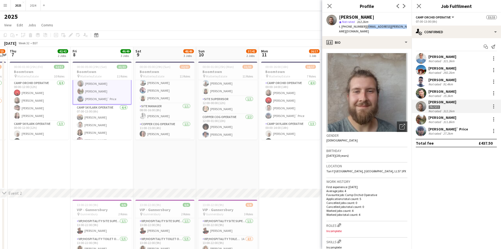
drag, startPoint x: 405, startPoint y: 24, endPoint x: 364, endPoint y: 26, distance: 41.3
click at [364, 26] on app-profile-header "[PERSON_NAME] star Not rated 312.2km t. [PHONE_NUMBER] | [EMAIL_ADDRESS][PERSON…" at bounding box center [366, 24] width 89 height 23
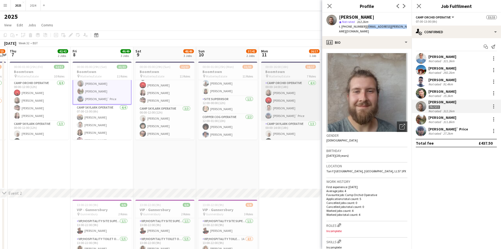
drag, startPoint x: 172, startPoint y: 123, endPoint x: 269, endPoint y: 112, distance: 97.7
click at [172, 123] on app-card-role "Camp Skylark Operative [DATE] 00:00-12:00 (12h) [PERSON_NAME] [PERSON_NAME] [PE…" at bounding box center [165, 122] width 59 height 33
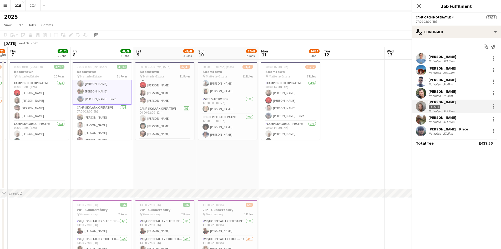
scroll to position [132, 0]
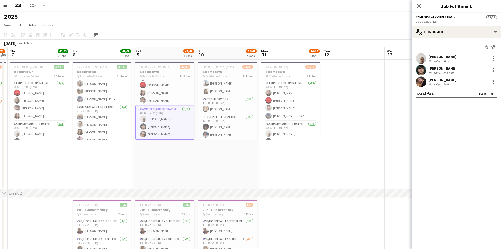
click at [453, 56] on div "[PERSON_NAME]" at bounding box center [443, 56] width 28 height 5
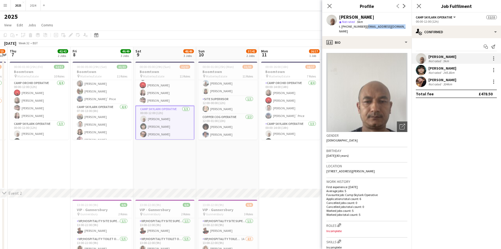
drag, startPoint x: 402, startPoint y: 24, endPoint x: 364, endPoint y: 26, distance: 37.9
click at [364, 26] on app-profile-header "[PERSON_NAME] star Not rated 5km t. [PHONE_NUMBER] | [EMAIL_ADDRESS][DOMAIN_NAM…" at bounding box center [366, 24] width 89 height 23
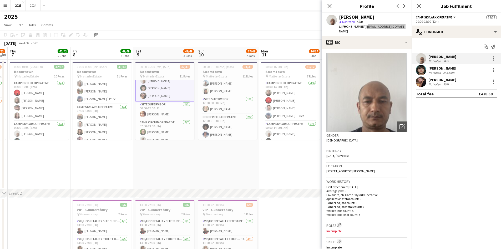
scroll to position [94, 0]
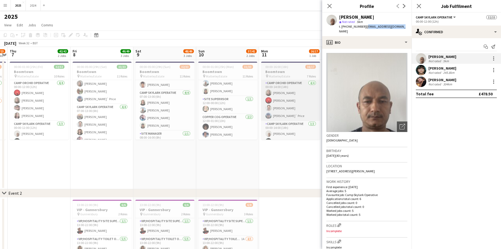
click at [162, 84] on app-card-role "Camp Orchid Operative [DATE] 07:00-13:00 (6h) [PERSON_NAME] [PERSON_NAME] [PERS…" at bounding box center [165, 58] width 59 height 64
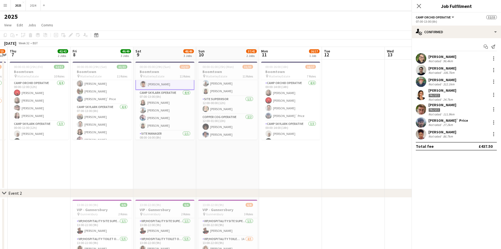
scroll to position [146, 0]
click at [454, 134] on div "[PERSON_NAME] Not rated 86.7km" at bounding box center [456, 134] width 89 height 11
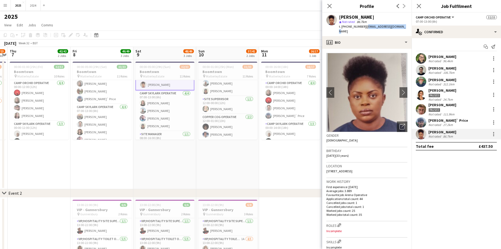
drag, startPoint x: 401, startPoint y: 26, endPoint x: 364, endPoint y: 26, distance: 36.6
click at [364, 26] on div "[PERSON_NAME] star Not rated 86.7km t. [PHONE_NUMBER] | [EMAIL_ADDRESS][DOMAIN_…" at bounding box center [366, 24] width 89 height 23
click at [282, 92] on app-card-role "Camp Orchid Operative [DATE] 00:00-14:00 (14h) [PERSON_NAME] [PERSON_NAME] [PER…" at bounding box center [290, 100] width 59 height 41
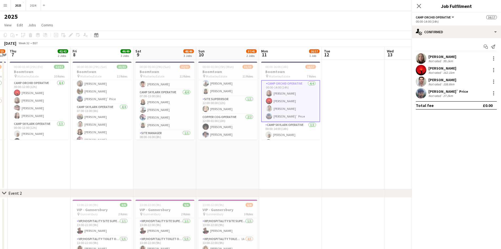
scroll to position [146, 0]
click at [438, 56] on div "[PERSON_NAME]" at bounding box center [443, 56] width 28 height 5
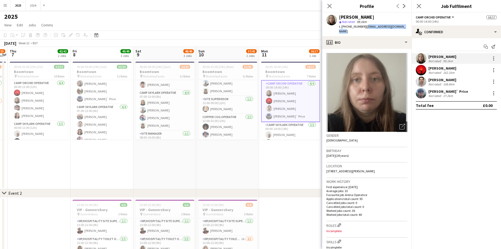
drag, startPoint x: 405, startPoint y: 27, endPoint x: 365, endPoint y: 26, distance: 40.0
click at [365, 26] on div "[PERSON_NAME] star Not rated 99.1km t. [PHONE_NUMBER] | [EMAIL_ADDRESS][DOMAIN_…" at bounding box center [366, 24] width 89 height 23
click at [39, 104] on app-card-role "Camp Orchid Operative [DATE] 00:00-12:00 (12h) [PERSON_NAME] [PERSON_NAME] [PER…" at bounding box center [39, 100] width 59 height 41
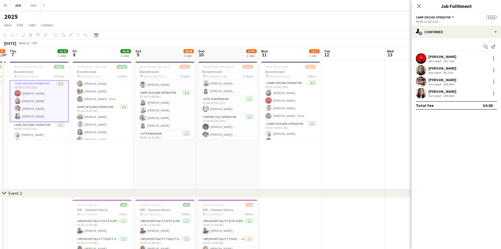
click at [450, 81] on div "[PERSON_NAME]" at bounding box center [443, 79] width 28 height 5
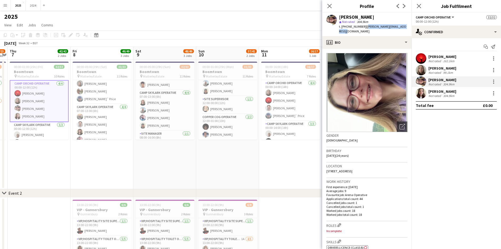
drag, startPoint x: 407, startPoint y: 26, endPoint x: 364, endPoint y: 26, distance: 42.9
click at [364, 26] on div "[PERSON_NAME] star Not rated 304.9km t. [PHONE_NUMBER] | [PERSON_NAME][EMAIL_AD…" at bounding box center [366, 24] width 89 height 23
click at [469, 94] on div "[PERSON_NAME] Not rated 304.9km" at bounding box center [456, 93] width 89 height 11
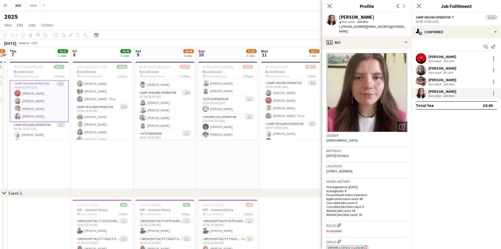
click at [365, 25] on app-profile-header "[PERSON_NAME] star Not rated 304.9km t. [PHONE_NUMBER] | [EMAIL_ADDRESS][DOMAIN…" at bounding box center [366, 24] width 89 height 23
drag, startPoint x: 408, startPoint y: 25, endPoint x: 400, endPoint y: 27, distance: 8.1
click at [407, 25] on app-profile-header "[PERSON_NAME] star Not rated 304.9km t. [PHONE_NUMBER] | [EMAIL_ADDRESS][DOMAIN…" at bounding box center [366, 24] width 89 height 23
drag, startPoint x: 400, startPoint y: 27, endPoint x: 365, endPoint y: 26, distance: 35.0
click at [365, 26] on div "[PERSON_NAME] star Not rated 304.9km t. [PHONE_NUMBER] | [EMAIL_ADDRESS][DOMAIN…" at bounding box center [366, 24] width 89 height 23
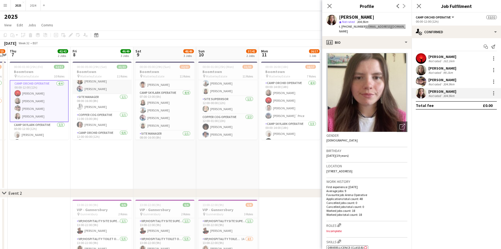
scroll to position [184, 0]
drag, startPoint x: 101, startPoint y: 89, endPoint x: 109, endPoint y: 88, distance: 8.5
click at [101, 89] on app-card-role "Camp Skylark Operative [DATE] 07:00-13:00 (6h) [PERSON_NAME] [PERSON_NAME] [PER…" at bounding box center [102, 71] width 59 height 41
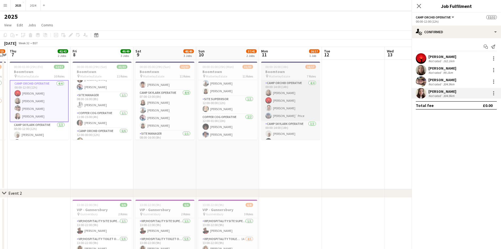
scroll to position [185, 0]
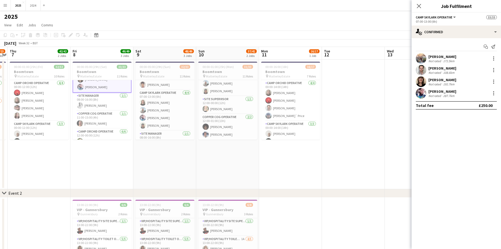
click at [455, 88] on div "[PERSON_NAME] Not rated 287.7km" at bounding box center [456, 93] width 89 height 11
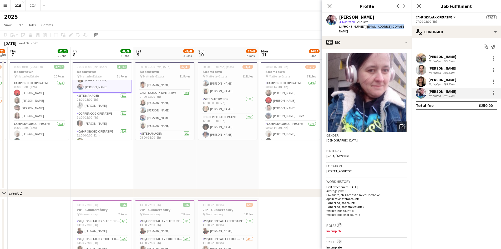
drag, startPoint x: 395, startPoint y: 26, endPoint x: 364, endPoint y: 25, distance: 30.5
click at [364, 25] on div "[PERSON_NAME] star Not rated 287.7km t. [PHONE_NUMBER] | [EMAIL_ADDRESS][DOMAIN…" at bounding box center [366, 24] width 89 height 23
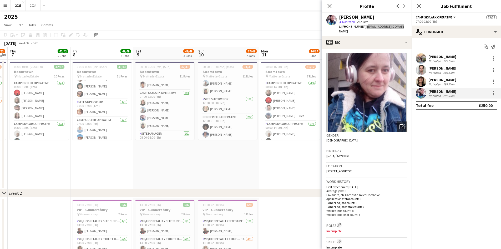
scroll to position [53, 0]
click at [104, 97] on app-card-role "Camp Skylark Operative [DATE] 00:00-12:00 (12h) [PERSON_NAME] [PERSON_NAME] [PE…" at bounding box center [102, 84] width 59 height 33
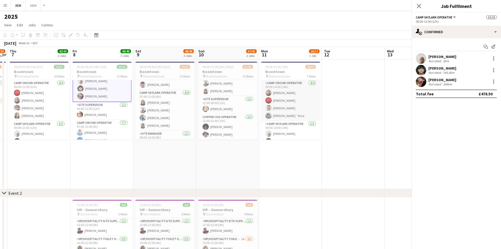
scroll to position [54, 0]
click at [456, 81] on div "[PERSON_NAME]" at bounding box center [443, 79] width 28 height 5
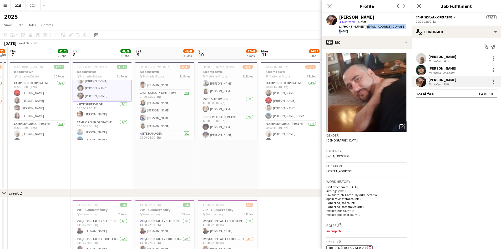
drag, startPoint x: 402, startPoint y: 27, endPoint x: 366, endPoint y: 27, distance: 35.3
click at [366, 27] on div "[PERSON_NAME] star Not rated 304km t. [PHONE_NUMBER] | [EMAIL_ADDRESS][DOMAIN_N…" at bounding box center [366, 24] width 89 height 23
click at [160, 114] on app-card-role "Camp Skylark Operative [DATE] 07:00-13:00 (6h) [PERSON_NAME] [PERSON_NAME] [PER…" at bounding box center [165, 110] width 59 height 41
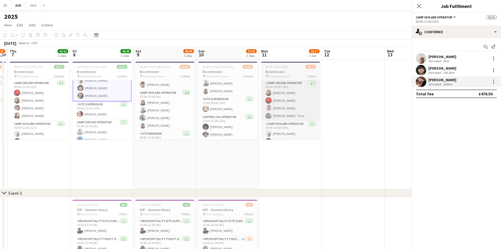
scroll to position [53, 0]
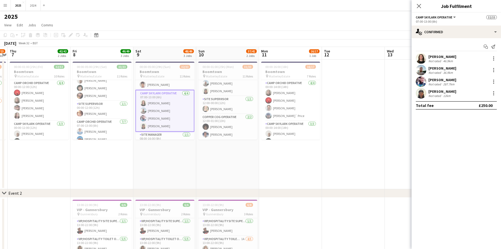
click at [451, 67] on div "[PERSON_NAME]" at bounding box center [443, 68] width 28 height 5
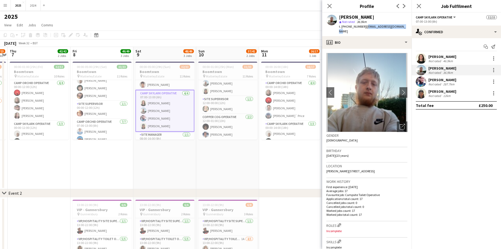
drag, startPoint x: 407, startPoint y: 27, endPoint x: 366, endPoint y: 26, distance: 40.3
click at [366, 26] on app-profile-header "[PERSON_NAME] star Not rated 36.9km t. [PHONE_NUMBER] | [EMAIL_ADDRESS][DOMAIN_…" at bounding box center [366, 24] width 89 height 23
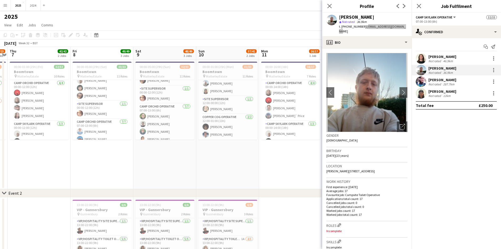
scroll to position [67, 0]
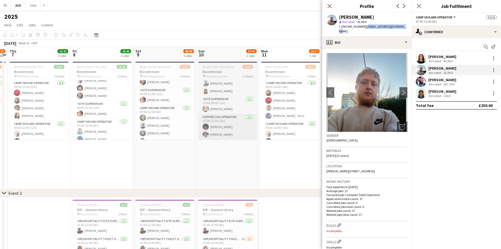
drag, startPoint x: 165, startPoint y: 131, endPoint x: 240, endPoint y: 117, distance: 76.3
click at [165, 131] on app-card-role "Camp Orchid Operative [DATE] 07:00-13:00 (6h) [PERSON_NAME] [PERSON_NAME] [PERS…" at bounding box center [165, 137] width 59 height 64
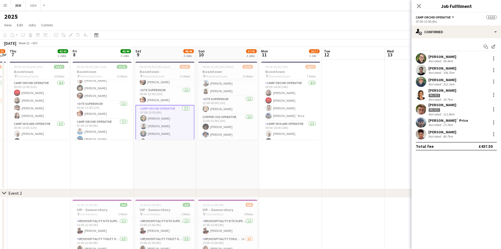
click at [450, 80] on div "[PERSON_NAME]" at bounding box center [443, 79] width 28 height 5
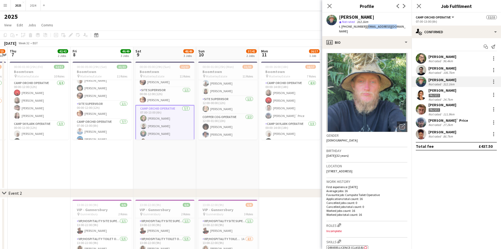
drag, startPoint x: 394, startPoint y: 25, endPoint x: 365, endPoint y: 27, distance: 29.2
click at [365, 27] on div "[PERSON_NAME] star Not rated 312.1km t. [PHONE_NUMBER] | [EMAIL_ADDRESS][DOMAIN…" at bounding box center [366, 24] width 89 height 23
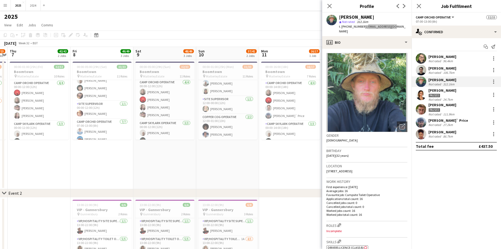
scroll to position [0, 0]
click at [169, 112] on app-card-role "Camp Orchid Operative 1A [DATE] 12:00-00:00 (12h) [PERSON_NAME] [PERSON_NAME] […" at bounding box center [165, 104] width 59 height 56
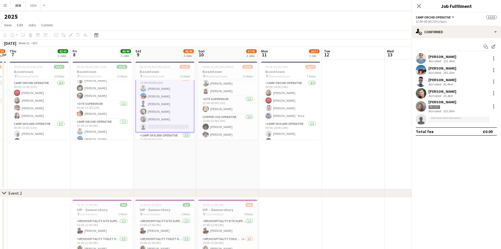
scroll to position [236, 0]
click at [458, 56] on div "[PERSON_NAME] Not rated 321.3km" at bounding box center [456, 58] width 89 height 11
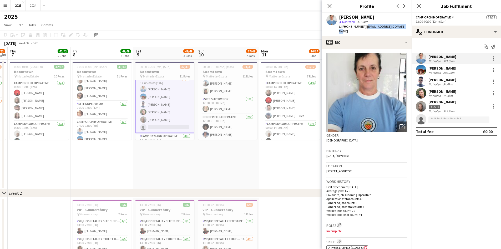
drag, startPoint x: 403, startPoint y: 26, endPoint x: 364, endPoint y: 27, distance: 38.7
click at [364, 27] on div "[PERSON_NAME] star Not rated 321.3km t. [PHONE_NUMBER] | [EMAIL_ADDRESS][DOMAIN…" at bounding box center [366, 24] width 89 height 23
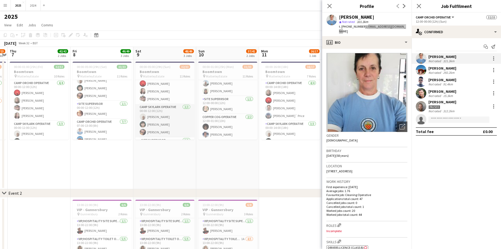
scroll to position [43, 0]
click at [165, 121] on app-card-role "Site Supervisor [DATE] 00:00-12:00 (12h) [PERSON_NAME]" at bounding box center [165, 120] width 59 height 18
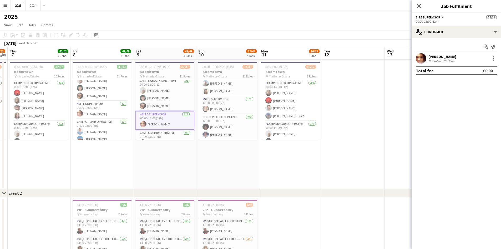
click at [444, 59] on div "256.9km" at bounding box center [448, 61] width 13 height 4
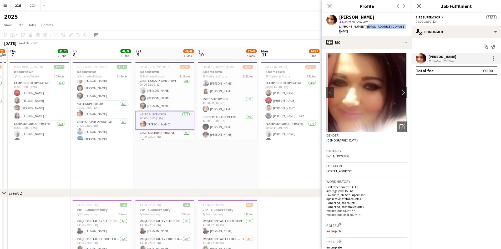
drag, startPoint x: 406, startPoint y: 27, endPoint x: 366, endPoint y: 28, distance: 39.7
click at [366, 28] on div "[PERSON_NAME] star Not rated 256.9km t. [PHONE_NUMBER] | [EMAIL_ADDRESS][DOMAIN…" at bounding box center [366, 24] width 89 height 23
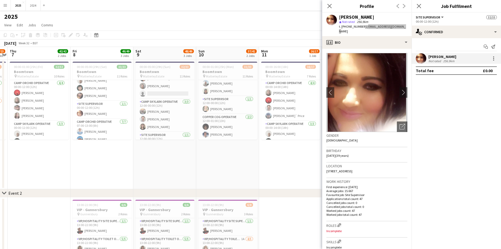
scroll to position [280, 0]
drag, startPoint x: 162, startPoint y: 117, endPoint x: 190, endPoint y: 117, distance: 28.2
click at [162, 117] on app-card-role "Camp Skylark Operative [DATE] 12:00-00:00 (12h) [PERSON_NAME] [PERSON_NAME] [PE…" at bounding box center [165, 105] width 59 height 33
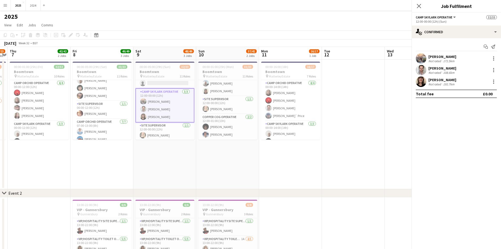
scroll to position [279, 0]
click at [452, 86] on div "192.7km" at bounding box center [448, 84] width 13 height 4
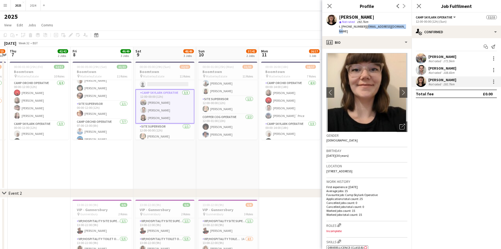
drag, startPoint x: 406, startPoint y: 27, endPoint x: 364, endPoint y: 28, distance: 41.6
click at [364, 28] on div "[PERSON_NAME] star Not rated 192.7km t. [PHONE_NUMBER] | [EMAIL_ADDRESS][DOMAIN…" at bounding box center [366, 24] width 89 height 23
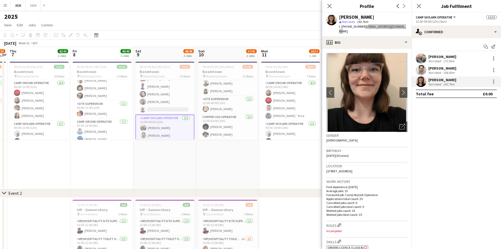
scroll to position [227, 0]
click at [165, 122] on app-card-role "Camp Orchid Operative 1A [DATE] 12:00-00:00 (12h) [PERSON_NAME] [PERSON_NAME] […" at bounding box center [165, 113] width 59 height 56
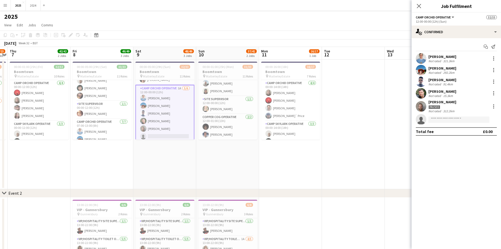
click at [457, 80] on div "[PERSON_NAME]" at bounding box center [443, 79] width 28 height 5
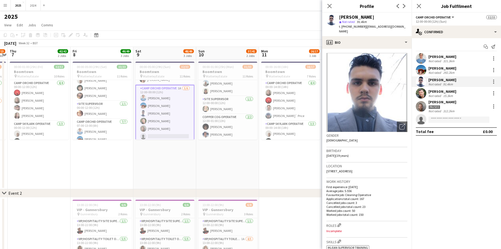
drag, startPoint x: 355, startPoint y: 32, endPoint x: 364, endPoint y: 27, distance: 10.8
click at [364, 27] on div "t. [PHONE_NUMBER] | [EMAIL_ADDRESS][DOMAIN_NAME]" at bounding box center [373, 28] width 68 height 9
click at [426, 68] on div at bounding box center [421, 70] width 11 height 11
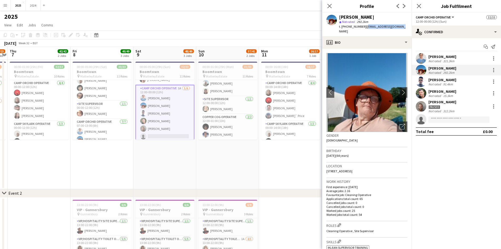
drag, startPoint x: 401, startPoint y: 26, endPoint x: 364, endPoint y: 28, distance: 36.7
click at [364, 28] on span "| [EMAIL_ADDRESS][DOMAIN_NAME]" at bounding box center [372, 28] width 67 height 9
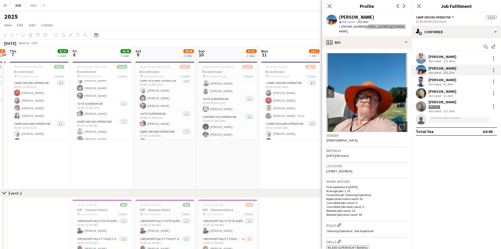
scroll to position [53, 0]
click at [155, 87] on app-card-role "Camp Skylark Operative [DATE] 00:00-12:00 (12h) [PERSON_NAME] [PERSON_NAME] [PE…" at bounding box center [165, 84] width 59 height 33
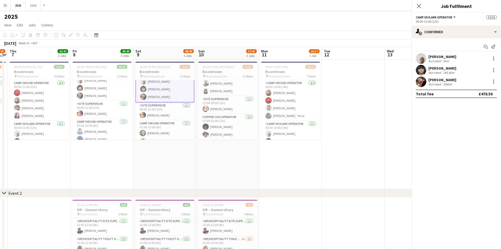
scroll to position [53, 0]
click at [452, 69] on div "[PERSON_NAME]" at bounding box center [443, 68] width 28 height 5
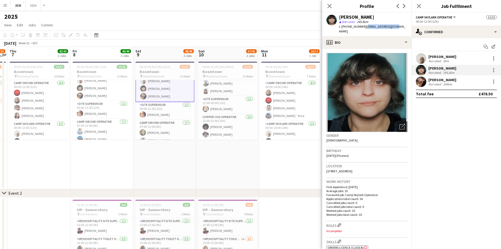
drag, startPoint x: 395, startPoint y: 25, endPoint x: 364, endPoint y: 26, distance: 31.3
click at [364, 26] on div "[PERSON_NAME] star Not rated 245.8km t. [PHONE_NUMBER] | [EMAIL_ADDRESS][DOMAIN…" at bounding box center [366, 24] width 89 height 23
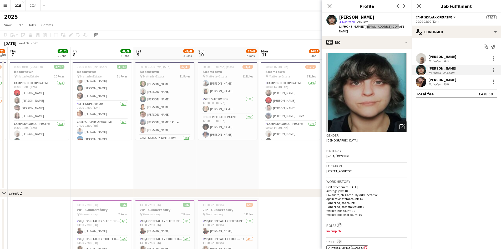
scroll to position [106, 0]
drag, startPoint x: 166, startPoint y: 118, endPoint x: 260, endPoint y: 99, distance: 95.2
click at [166, 118] on app-card-role "Camp Skylark Operative [DATE] 12:00-00:00 (12h) [PERSON_NAME] [PERSON_NAME] [PE…" at bounding box center [165, 105] width 59 height 33
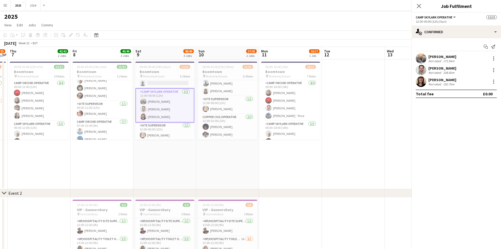
scroll to position [279, 0]
click at [452, 82] on div "[PERSON_NAME]" at bounding box center [443, 79] width 28 height 5
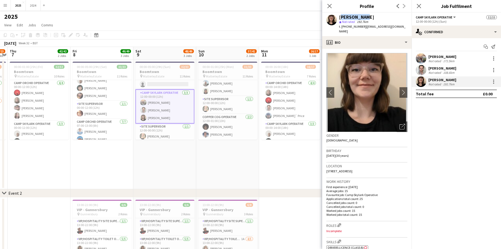
drag, startPoint x: 369, startPoint y: 17, endPoint x: 339, endPoint y: 16, distance: 29.8
click at [339, 16] on div "[PERSON_NAME]" at bounding box center [373, 17] width 68 height 5
drag, startPoint x: 403, startPoint y: 26, endPoint x: 342, endPoint y: 27, distance: 61.1
click at [342, 27] on div "[PERSON_NAME] star Not rated 192.7km t. [PHONE_NUMBER] | [EMAIL_ADDRESS][DOMAIN…" at bounding box center [366, 24] width 89 height 23
click at [6, 25] on span "View" at bounding box center [7, 25] width 7 height 5
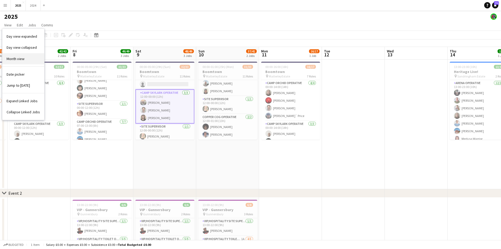
click at [31, 59] on link "Month view" at bounding box center [23, 58] width 42 height 11
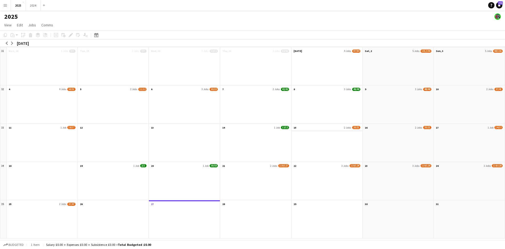
click at [328, 127] on app-month-view-date-header "15 2 Jobs 20/21" at bounding box center [327, 127] width 71 height 7
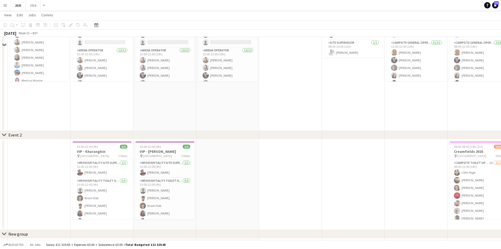
scroll to position [0, 0]
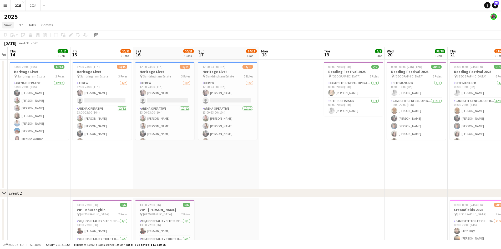
click at [10, 26] on span "View" at bounding box center [7, 25] width 7 height 5
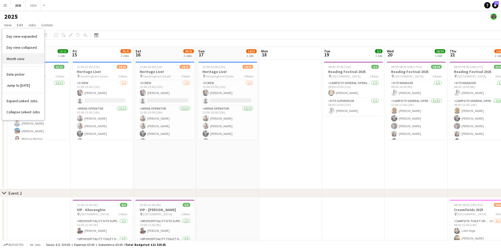
click at [25, 58] on link "Month view" at bounding box center [23, 58] width 42 height 11
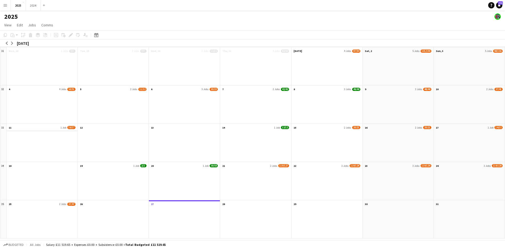
click at [58, 127] on app-month-view-date-header "11 1 Job 16/17" at bounding box center [42, 127] width 71 height 7
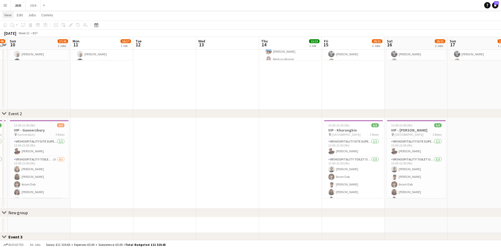
click at [7, 15] on span "View" at bounding box center [7, 15] width 7 height 5
click at [23, 48] on span "Month view" at bounding box center [16, 48] width 18 height 5
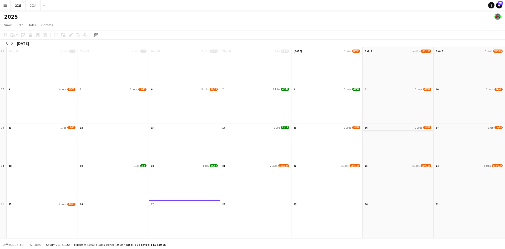
click at [379, 128] on app-month-view-date-header "16 2 Jobs 20/21" at bounding box center [398, 127] width 71 height 7
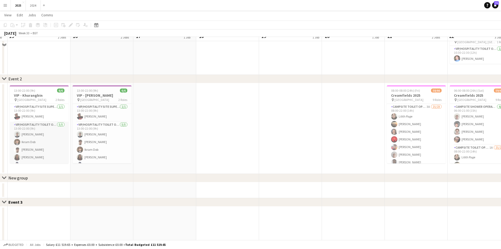
scroll to position [105, 0]
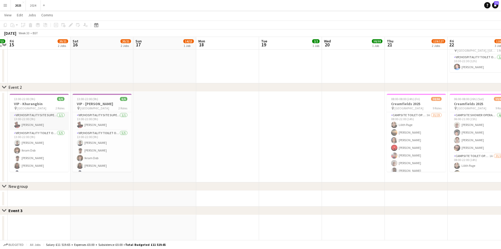
click at [33, 124] on app-card-role "VIP/Hospitality Site Supervisor [DATE] 13:00-22:00 (9h) [PERSON_NAME]" at bounding box center [39, 121] width 59 height 18
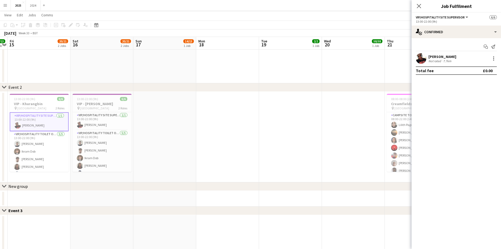
click at [455, 62] on div "Not rated 7.7km" at bounding box center [443, 61] width 28 height 4
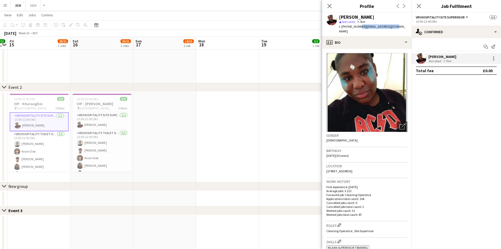
drag, startPoint x: 394, startPoint y: 27, endPoint x: 362, endPoint y: 24, distance: 31.9
click at [361, 25] on div "[PERSON_NAME] star Not rated 7.7km t. [PHONE_NUMBER] | [EMAIL_ADDRESS][DOMAIN_N…" at bounding box center [366, 24] width 89 height 23
click at [385, 15] on div "[PERSON_NAME]" at bounding box center [373, 17] width 68 height 5
drag, startPoint x: 381, startPoint y: 17, endPoint x: 344, endPoint y: 18, distance: 36.9
click at [344, 18] on div "[PERSON_NAME]" at bounding box center [373, 17] width 68 height 5
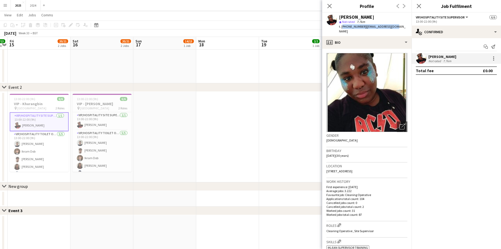
drag, startPoint x: 394, startPoint y: 25, endPoint x: 342, endPoint y: 26, distance: 52.4
click at [342, 26] on div "[PERSON_NAME] star Not rated 7.7km t. [PHONE_NUMBER] | [EMAIL_ADDRESS][DOMAIN_N…" at bounding box center [366, 24] width 89 height 23
click at [8, 17] on span "View" at bounding box center [7, 15] width 7 height 5
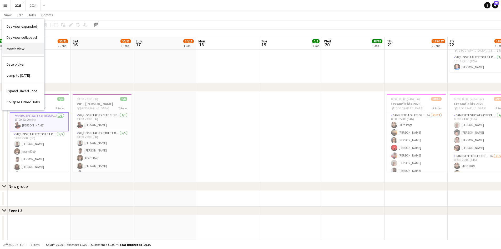
click at [24, 52] on link "Month view" at bounding box center [23, 48] width 42 height 11
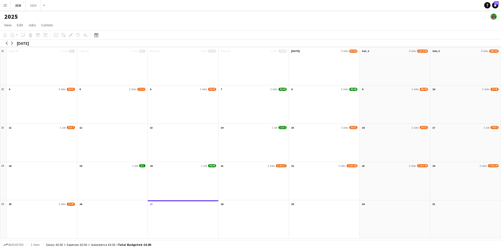
scroll to position [0, 0]
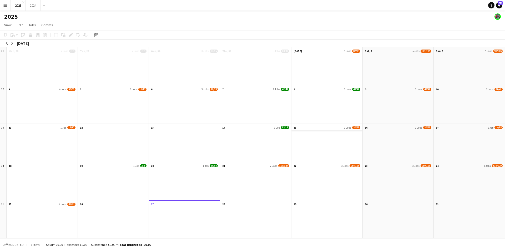
click at [330, 128] on app-month-view-date-header "15 2 Jobs 20/21" at bounding box center [327, 127] width 71 height 7
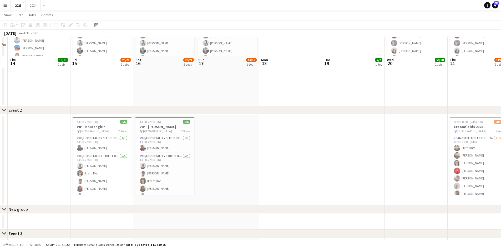
scroll to position [105, 0]
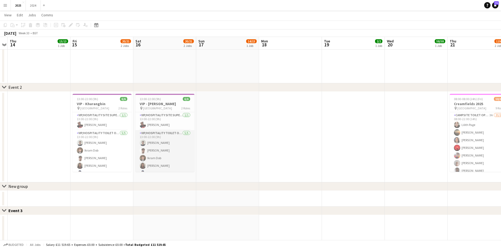
click at [157, 143] on app-card-role "VIP/Hospitality Toilet Operative [DATE] 13:00-22:00 (9h) [PERSON_NAME] [PERSON_…" at bounding box center [165, 154] width 59 height 48
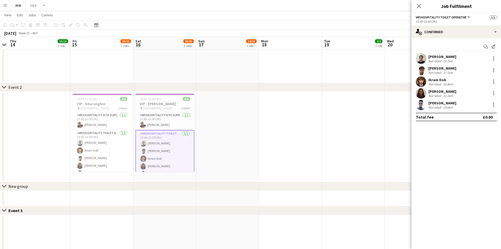
click at [458, 58] on div "[PERSON_NAME] Not rated 24.7km" at bounding box center [456, 58] width 89 height 11
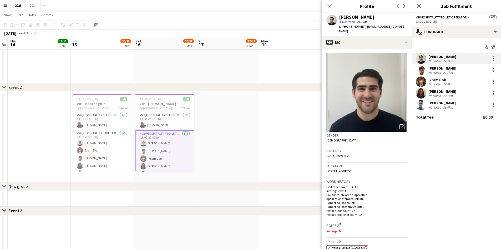
drag, startPoint x: 375, startPoint y: 19, endPoint x: 350, endPoint y: 17, distance: 24.3
click at [350, 17] on div "[PERSON_NAME] star Not rated 24.7km t. [PHONE_NUMBER] | [EMAIL_ADDRESS][DOMAIN_…" at bounding box center [373, 24] width 68 height 19
click at [368, 18] on div "[PERSON_NAME]" at bounding box center [373, 17] width 68 height 5
drag, startPoint x: 367, startPoint y: 17, endPoint x: 342, endPoint y: 17, distance: 24.5
click at [342, 17] on div "[PERSON_NAME]" at bounding box center [373, 17] width 68 height 5
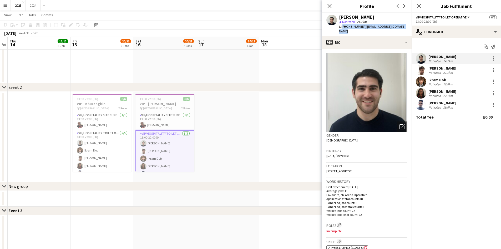
drag, startPoint x: 406, startPoint y: 26, endPoint x: 342, endPoint y: 25, distance: 63.9
click at [342, 25] on div "[PERSON_NAME] star Not rated 24.7km t. [PHONE_NUMBER] | [EMAIL_ADDRESS][DOMAIN_…" at bounding box center [366, 24] width 89 height 23
click at [440, 80] on div "Ikram Dob" at bounding box center [442, 79] width 26 height 5
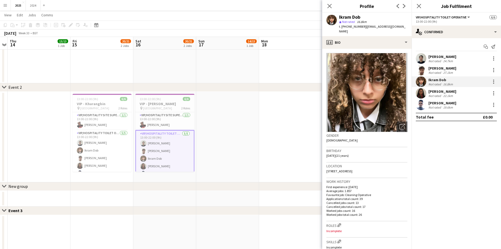
drag, startPoint x: 365, startPoint y: 15, endPoint x: 339, endPoint y: 16, distance: 25.5
click at [339, 16] on div "Ikram Dob" at bounding box center [373, 17] width 68 height 5
drag, startPoint x: 395, startPoint y: 26, endPoint x: 342, endPoint y: 26, distance: 53.2
click at [342, 26] on div "Ikram Dob star Not rated 16.8km t. [PHONE_NUMBER] | [EMAIL_ADDRESS][DOMAIN_NAME]" at bounding box center [366, 24] width 89 height 23
click at [448, 71] on div "27.1km" at bounding box center [448, 73] width 12 height 4
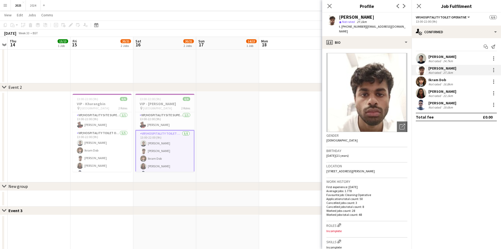
drag, startPoint x: 372, startPoint y: 17, endPoint x: 340, endPoint y: 18, distance: 31.9
click at [340, 18] on div "[PERSON_NAME]" at bounding box center [373, 17] width 68 height 5
drag, startPoint x: 402, startPoint y: 26, endPoint x: 342, endPoint y: 27, distance: 59.7
click at [342, 27] on div "[PERSON_NAME] star Not rated 27.1km t. [PHONE_NUMBER] | [EMAIL_ADDRESS][DOMAIN_…" at bounding box center [366, 24] width 89 height 23
click at [435, 90] on div "[PERSON_NAME]" at bounding box center [443, 91] width 28 height 5
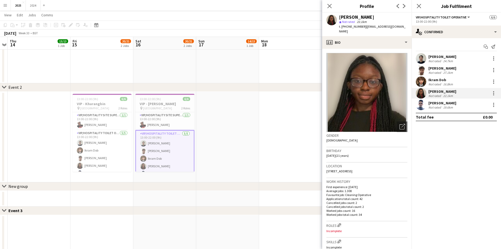
drag, startPoint x: 377, startPoint y: 17, endPoint x: 333, endPoint y: 17, distance: 43.4
click at [333, 17] on div "[PERSON_NAME] star Not rated 22.1km t. [PHONE_NUMBER] | [EMAIL_ADDRESS][DOMAIN_…" at bounding box center [366, 24] width 89 height 23
drag, startPoint x: 405, startPoint y: 27, endPoint x: 342, endPoint y: 26, distance: 63.7
click at [342, 26] on div "[PERSON_NAME] star Not rated 22.1km t. [PHONE_NUMBER] | [EMAIL_ADDRESS][DOMAIN_…" at bounding box center [366, 24] width 89 height 23
click at [441, 105] on div "Not rated" at bounding box center [436, 107] width 14 height 4
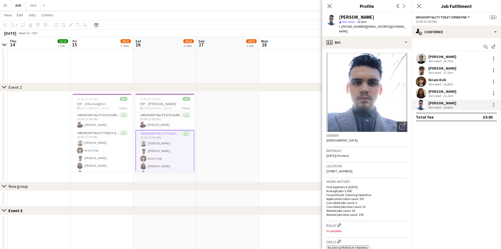
drag, startPoint x: 384, startPoint y: 18, endPoint x: 343, endPoint y: 20, distance: 41.1
click at [343, 20] on div "[PERSON_NAME] marais star Not rated 19.6km t. [PHONE_NUMBER] | [EMAIL_ADDRESS][…" at bounding box center [373, 24] width 68 height 19
click at [386, 16] on div "[PERSON_NAME]" at bounding box center [373, 17] width 68 height 5
drag, startPoint x: 384, startPoint y: 17, endPoint x: 342, endPoint y: 16, distance: 42.1
click at [340, 15] on div "[PERSON_NAME]" at bounding box center [373, 17] width 68 height 5
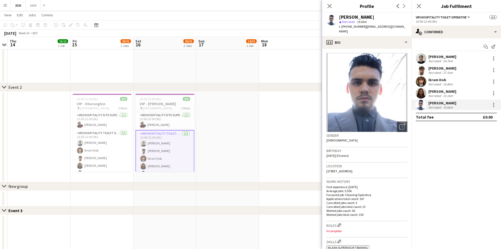
drag, startPoint x: 349, startPoint y: 30, endPoint x: 342, endPoint y: 27, distance: 7.5
click at [342, 27] on div "t. [PHONE_NUMBER] | [EMAIL_ADDRESS][DOMAIN_NAME]" at bounding box center [373, 28] width 68 height 9
click at [388, 29] on div "t. [PHONE_NUMBER] | [EMAIL_ADDRESS][DOMAIN_NAME]" at bounding box center [373, 28] width 68 height 9
drag, startPoint x: 366, startPoint y: 30, endPoint x: 364, endPoint y: 24, distance: 6.0
click at [364, 24] on div "t. [PHONE_NUMBER] | [EMAIL_ADDRESS][DOMAIN_NAME]" at bounding box center [373, 28] width 68 height 9
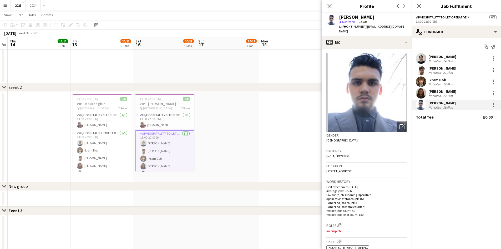
click at [457, 94] on div "Not rated 22.1km" at bounding box center [443, 96] width 28 height 4
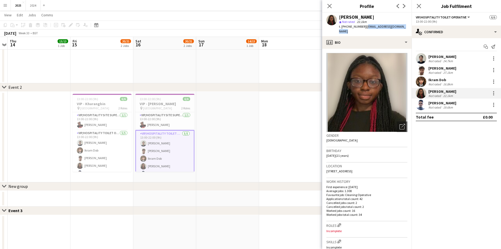
drag, startPoint x: 405, startPoint y: 26, endPoint x: 365, endPoint y: 26, distance: 40.8
click at [365, 26] on div "[PERSON_NAME] star Not rated 22.1km t. [PHONE_NUMBER] | [EMAIL_ADDRESS][DOMAIN_…" at bounding box center [366, 24] width 89 height 23
drag, startPoint x: 447, startPoint y: 70, endPoint x: 412, endPoint y: 54, distance: 38.3
click at [447, 71] on div "27.1km" at bounding box center [448, 73] width 12 height 4
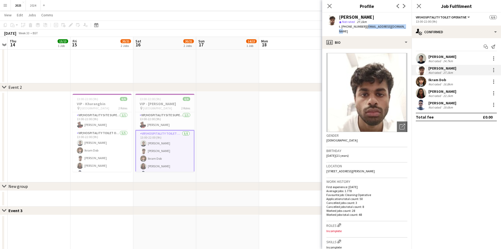
drag, startPoint x: 403, startPoint y: 26, endPoint x: 364, endPoint y: 27, distance: 38.7
click at [364, 27] on div "[PERSON_NAME] star Not rated 27.1km t. [PHONE_NUMBER] | [EMAIL_ADDRESS][DOMAIN_…" at bounding box center [366, 24] width 89 height 23
drag, startPoint x: 434, startPoint y: 79, endPoint x: 409, endPoint y: 61, distance: 31.2
click at [434, 79] on div "Ikram Dob" at bounding box center [442, 79] width 26 height 5
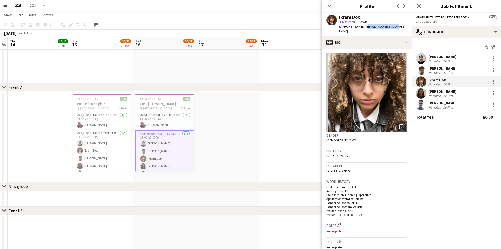
drag, startPoint x: 394, startPoint y: 27, endPoint x: 364, endPoint y: 26, distance: 30.3
click at [364, 26] on div "Ikram Dob star Not rated 16.8km t. [PHONE_NUMBER] | [EMAIL_ADDRESS][DOMAIN_NAME]" at bounding box center [366, 24] width 89 height 23
click at [439, 55] on div "[PERSON_NAME]" at bounding box center [443, 56] width 28 height 5
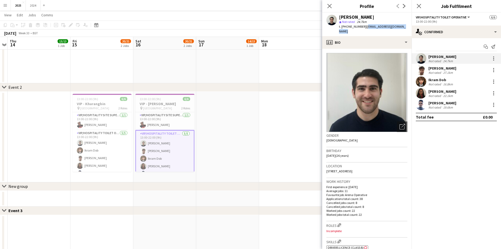
drag, startPoint x: 405, startPoint y: 26, endPoint x: 364, endPoint y: 26, distance: 41.3
click at [364, 26] on span "| [EMAIL_ADDRESS][DOMAIN_NAME]" at bounding box center [372, 28] width 67 height 9
drag, startPoint x: 166, startPoint y: 125, endPoint x: 277, endPoint y: 104, distance: 112.8
click at [166, 125] on app-card-role "VIP/Hospitality Site Supervisor [DATE] 13:00-22:00 (9h) [PERSON_NAME]" at bounding box center [165, 121] width 59 height 18
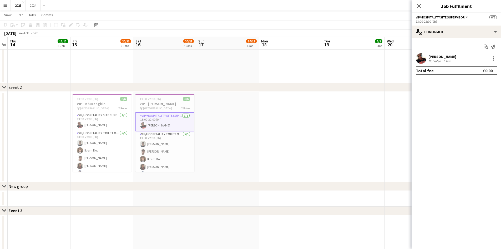
click at [453, 61] on div "Not rated 7.7km" at bounding box center [443, 61] width 28 height 4
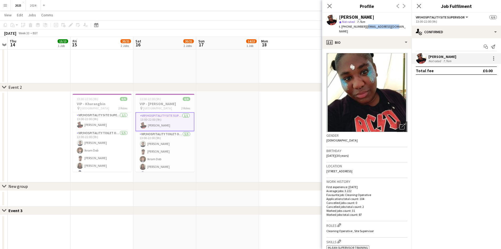
drag, startPoint x: 381, startPoint y: 26, endPoint x: 364, endPoint y: 27, distance: 16.6
click at [364, 27] on app-profile-header "[PERSON_NAME] star Not rated 7.7km t. [PHONE_NUMBER] | [EMAIL_ADDRESS][DOMAIN_N…" at bounding box center [366, 24] width 89 height 23
